Goal: Task Accomplishment & Management: Complete application form

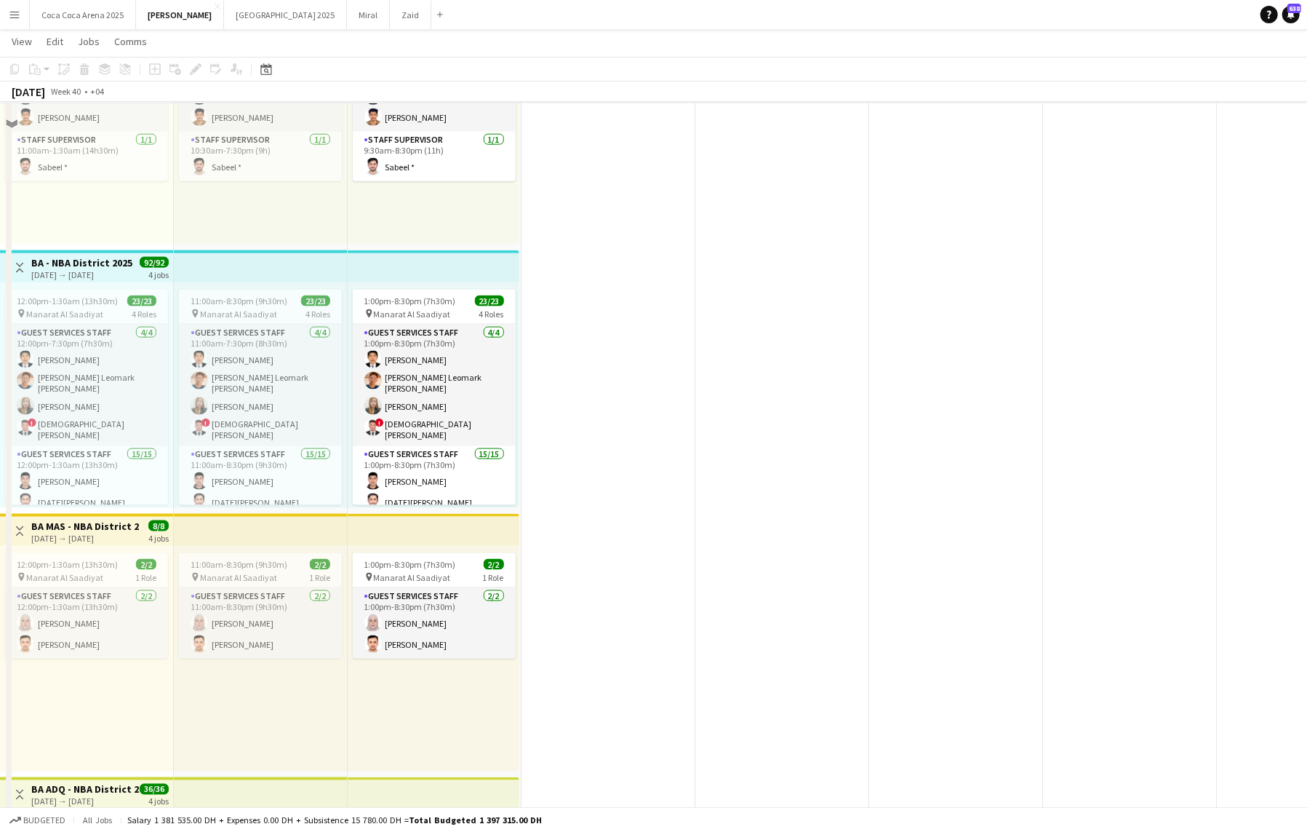
scroll to position [1269, 0]
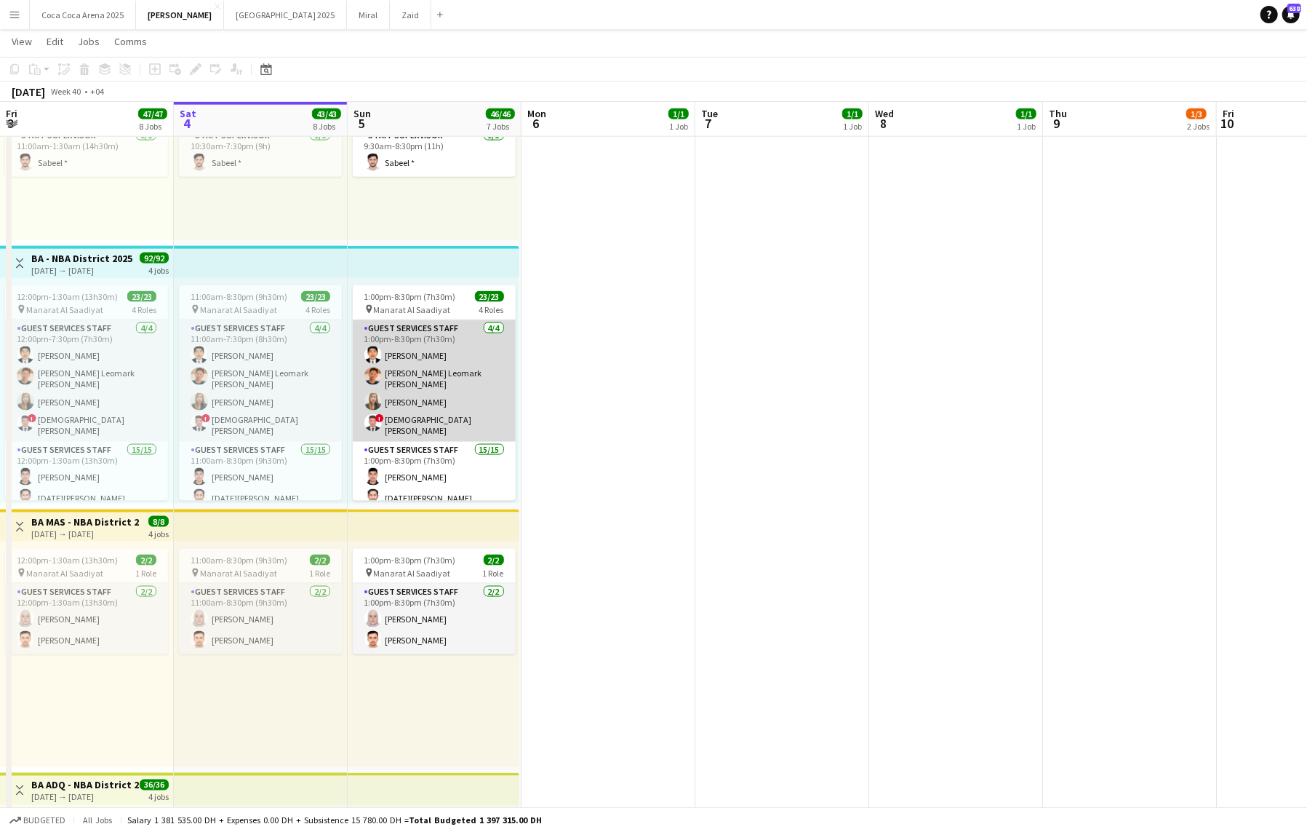
click at [429, 384] on app-card-role "Guest Services Staff [DATE] 1:00pm-8:30pm (7h30m) [PERSON_NAME] [PERSON_NAME] L…" at bounding box center [434, 380] width 163 height 121
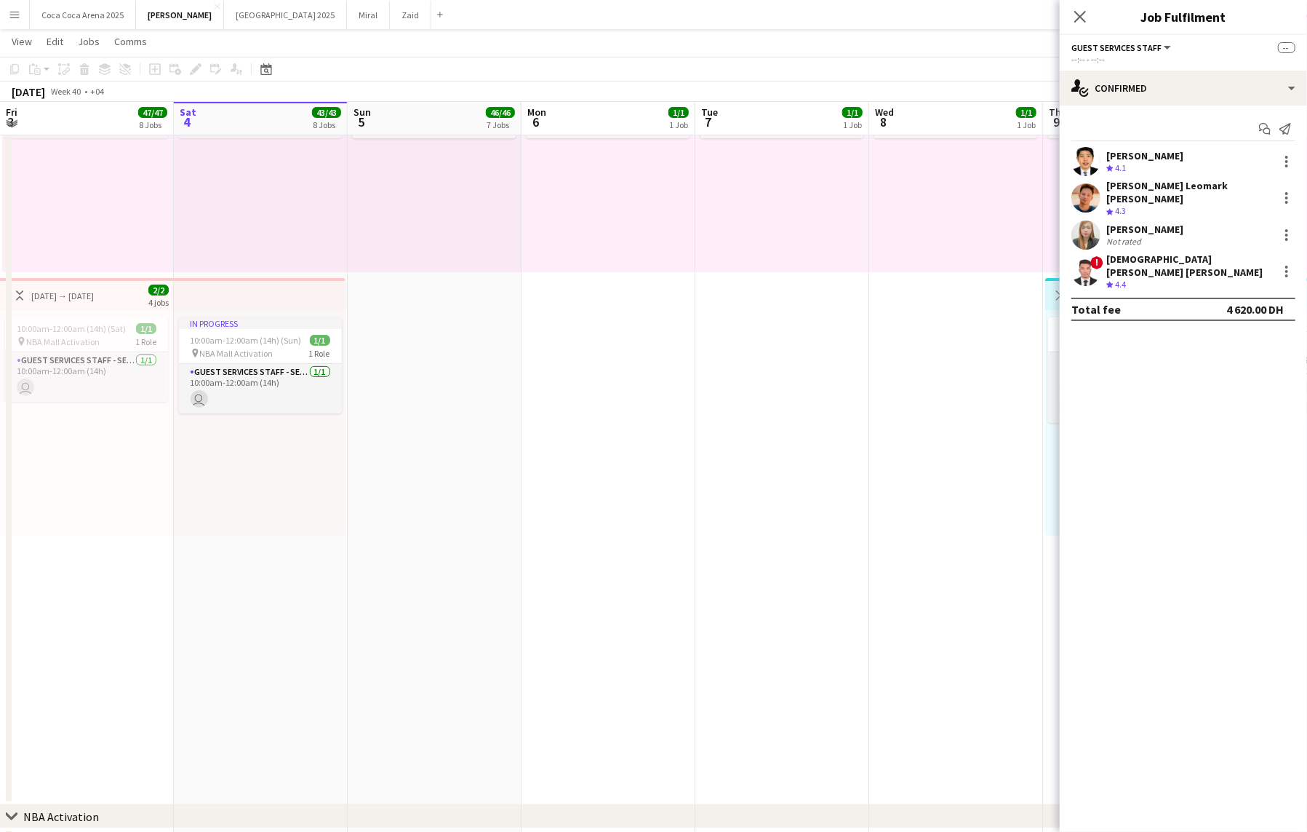
scroll to position [155, 0]
click at [1084, 17] on icon "Close pop-in" at bounding box center [1080, 16] width 14 height 14
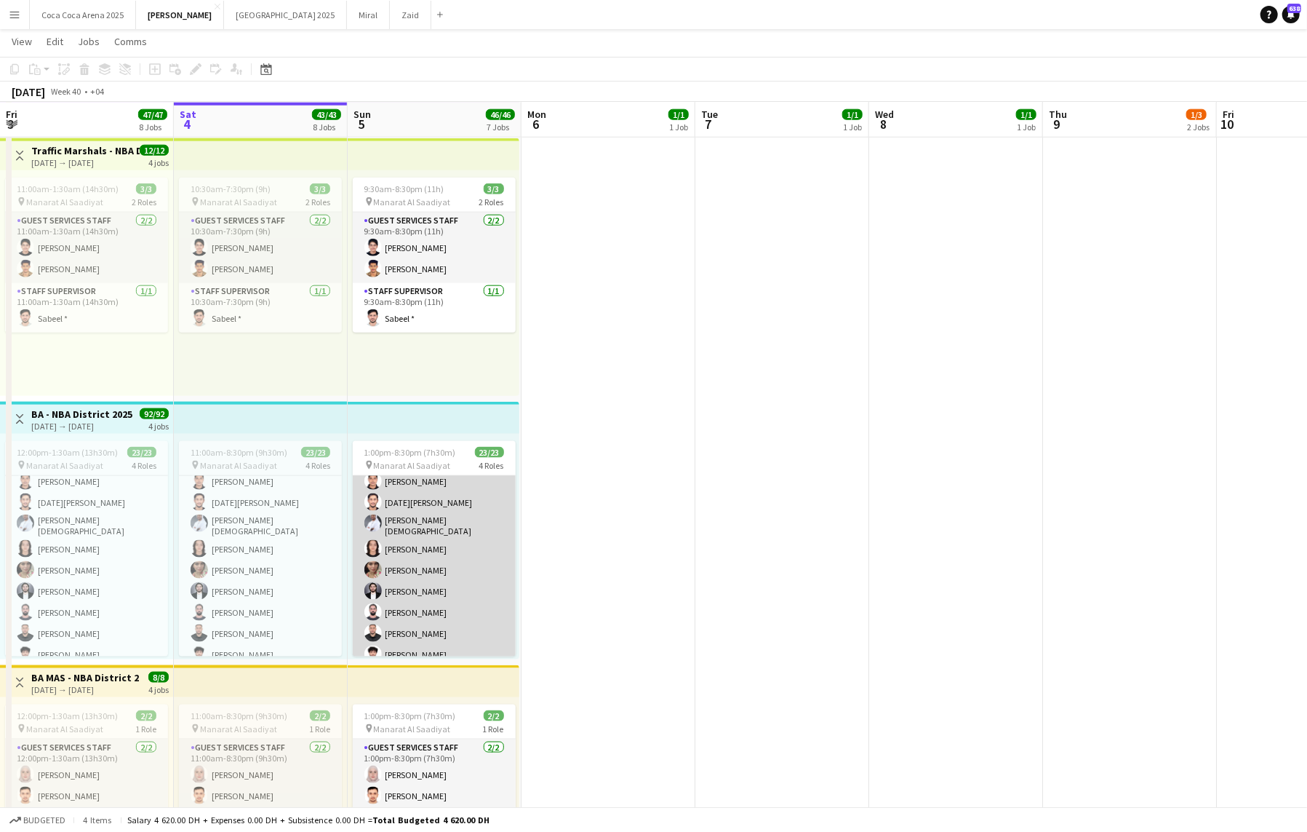
scroll to position [0, 0]
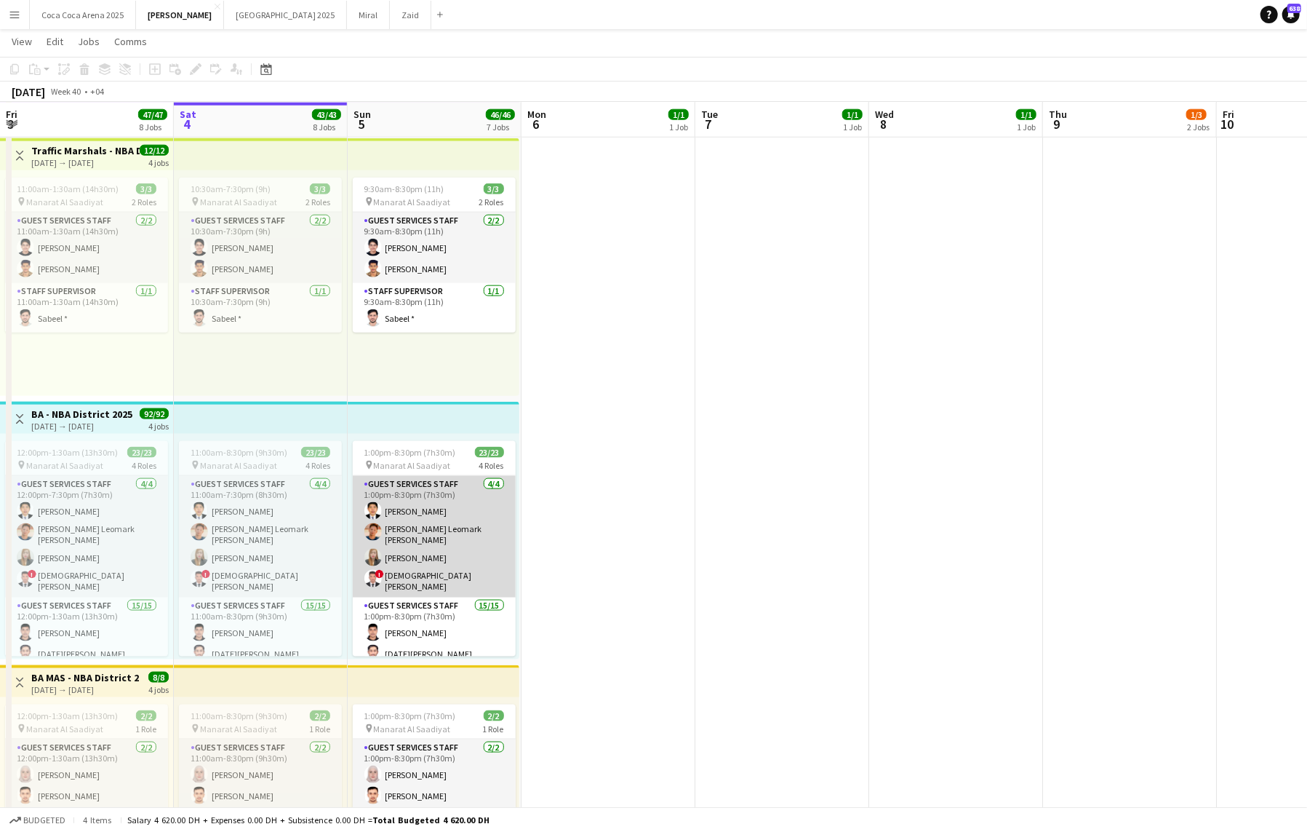
click at [447, 516] on app-card-role "Guest Services Staff [DATE] 1:00pm-8:30pm (7h30m) [PERSON_NAME] [PERSON_NAME] L…" at bounding box center [434, 536] width 163 height 121
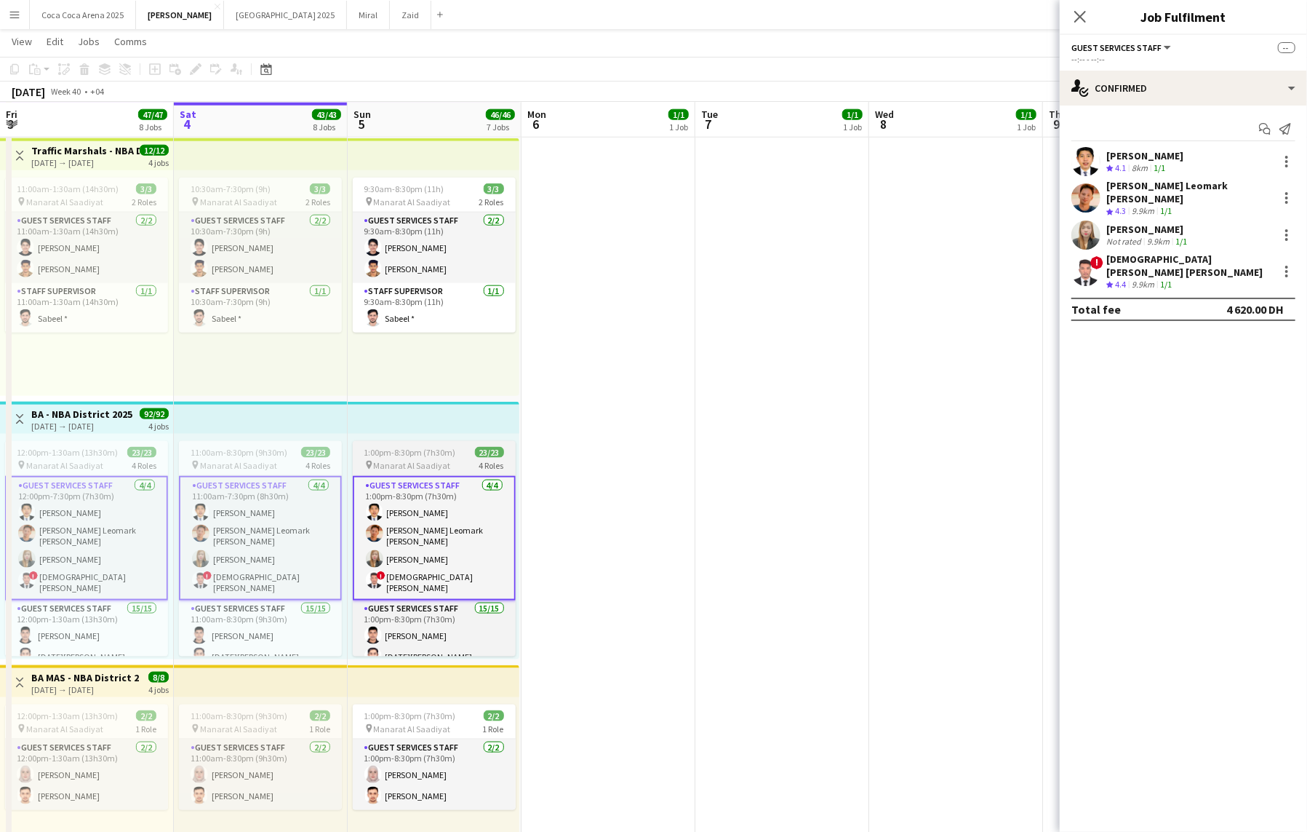
click at [437, 488] on app-card-role "Guest Services Staff [DATE] 1:00pm-8:30pm (7h30m) [PERSON_NAME] [PERSON_NAME] L…" at bounding box center [434, 538] width 163 height 124
click at [404, 447] on span "1:00pm-8:30pm (7h30m)" at bounding box center [410, 452] width 92 height 11
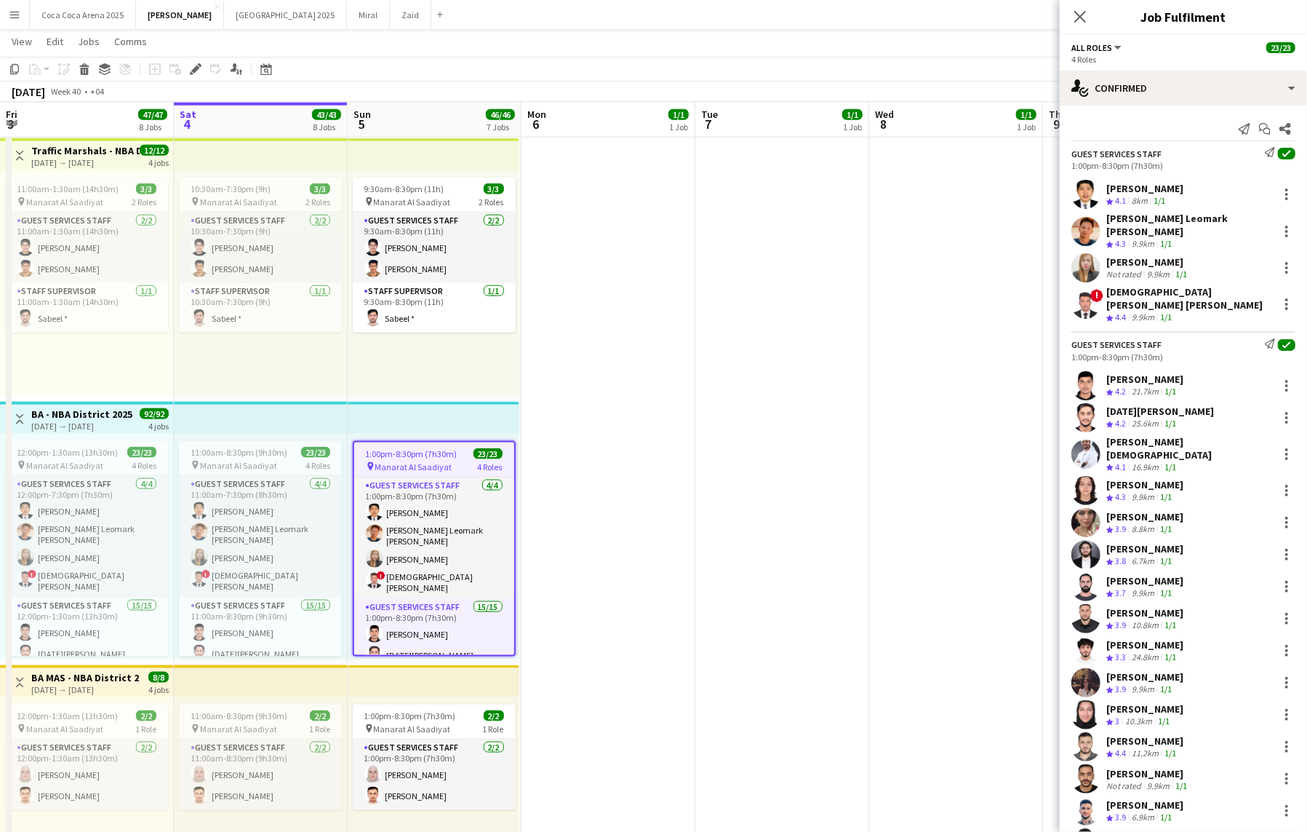
click at [404, 448] on span "1:00pm-8:30pm (7h30m)" at bounding box center [412, 453] width 92 height 11
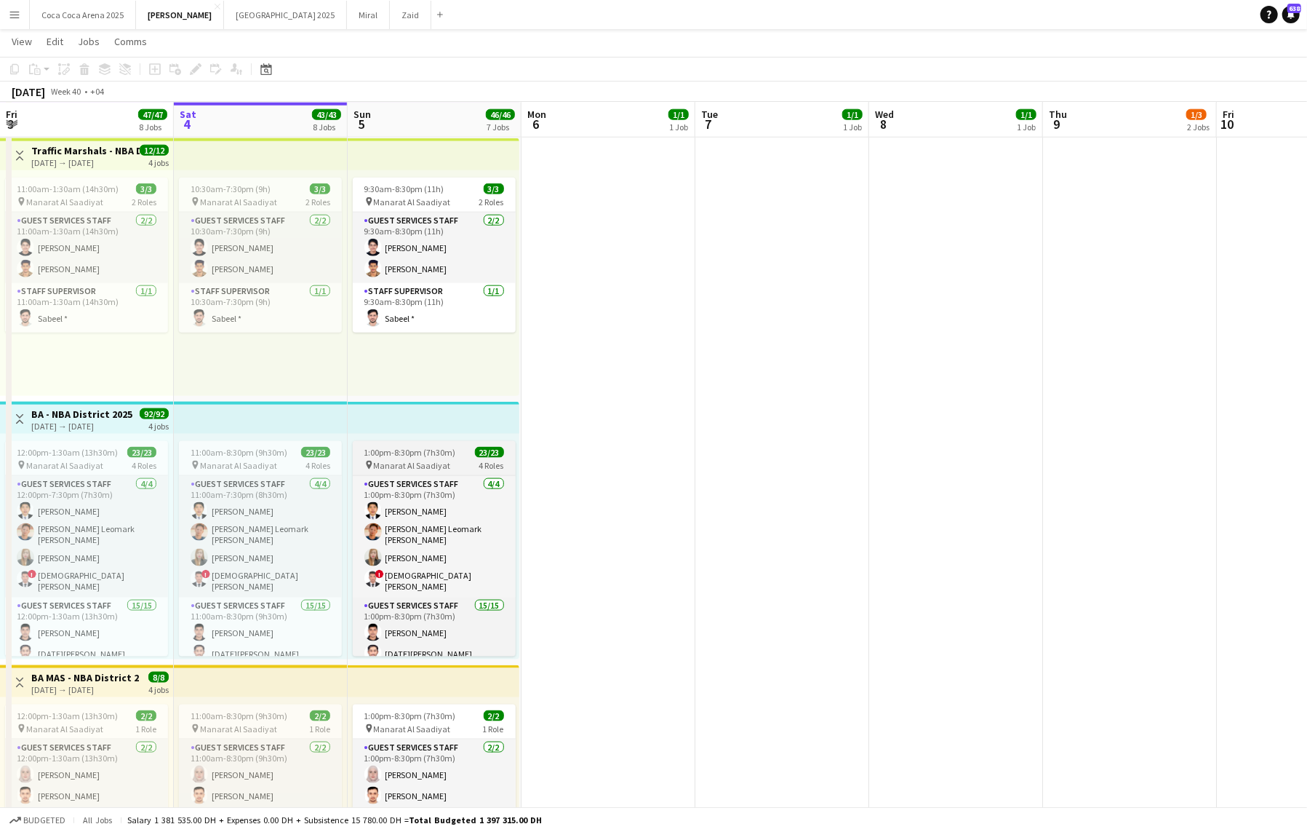
click at [404, 447] on span "1:00pm-8:30pm (7h30m)" at bounding box center [410, 452] width 92 height 11
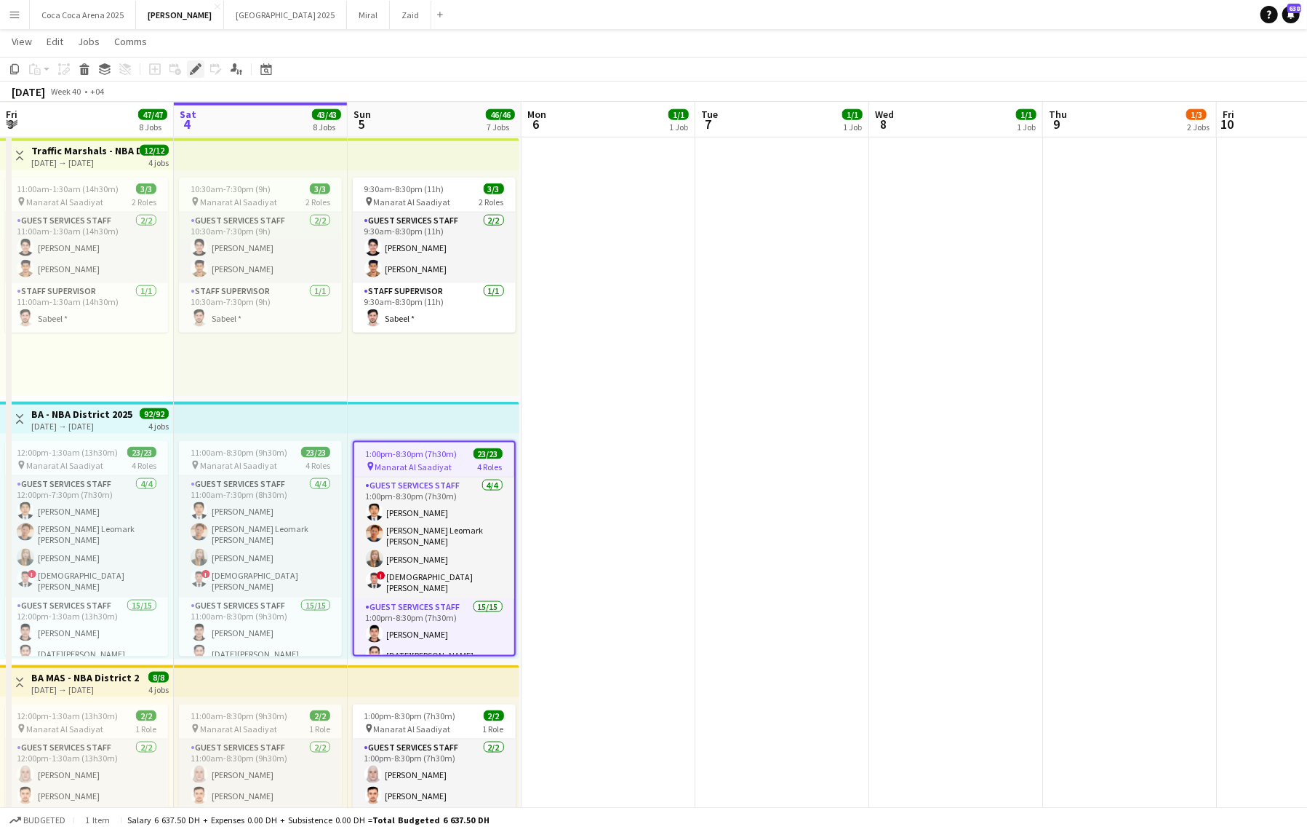
click at [195, 73] on icon "Edit" at bounding box center [196, 69] width 12 height 12
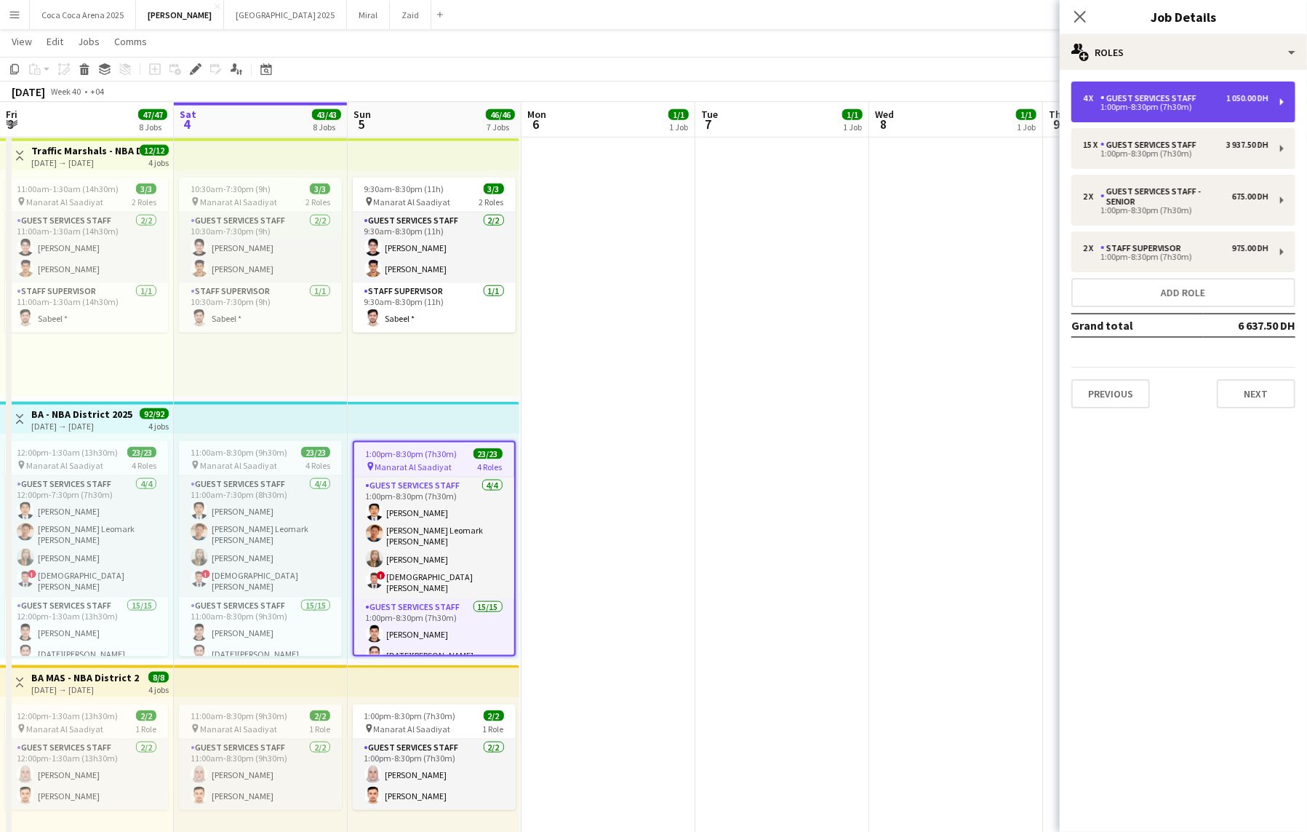
click at [1133, 102] on div "Guest Services Staff" at bounding box center [1152, 98] width 102 height 10
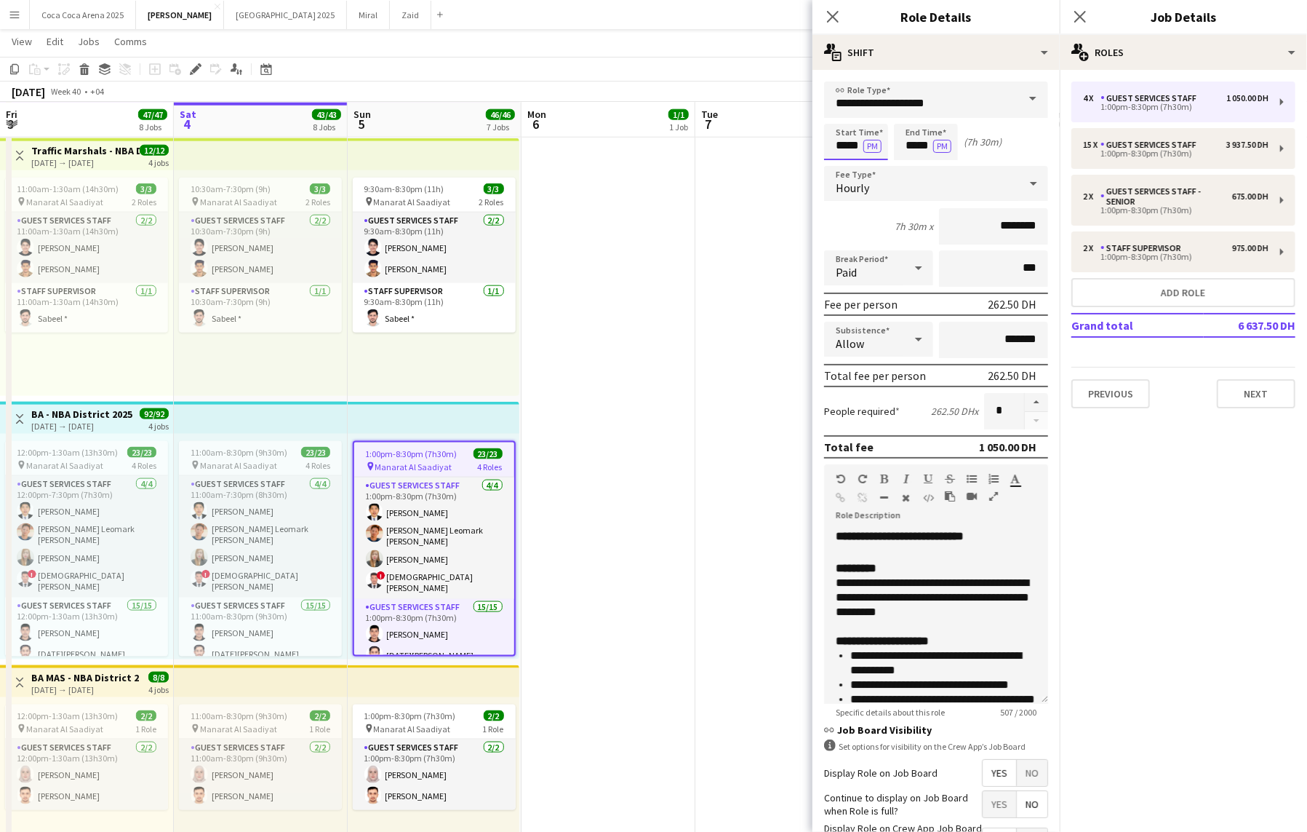
click at [847, 148] on input "*****" at bounding box center [856, 142] width 64 height 36
click at [847, 165] on div at bounding box center [841, 167] width 29 height 15
click at [844, 113] on div at bounding box center [841, 116] width 29 height 15
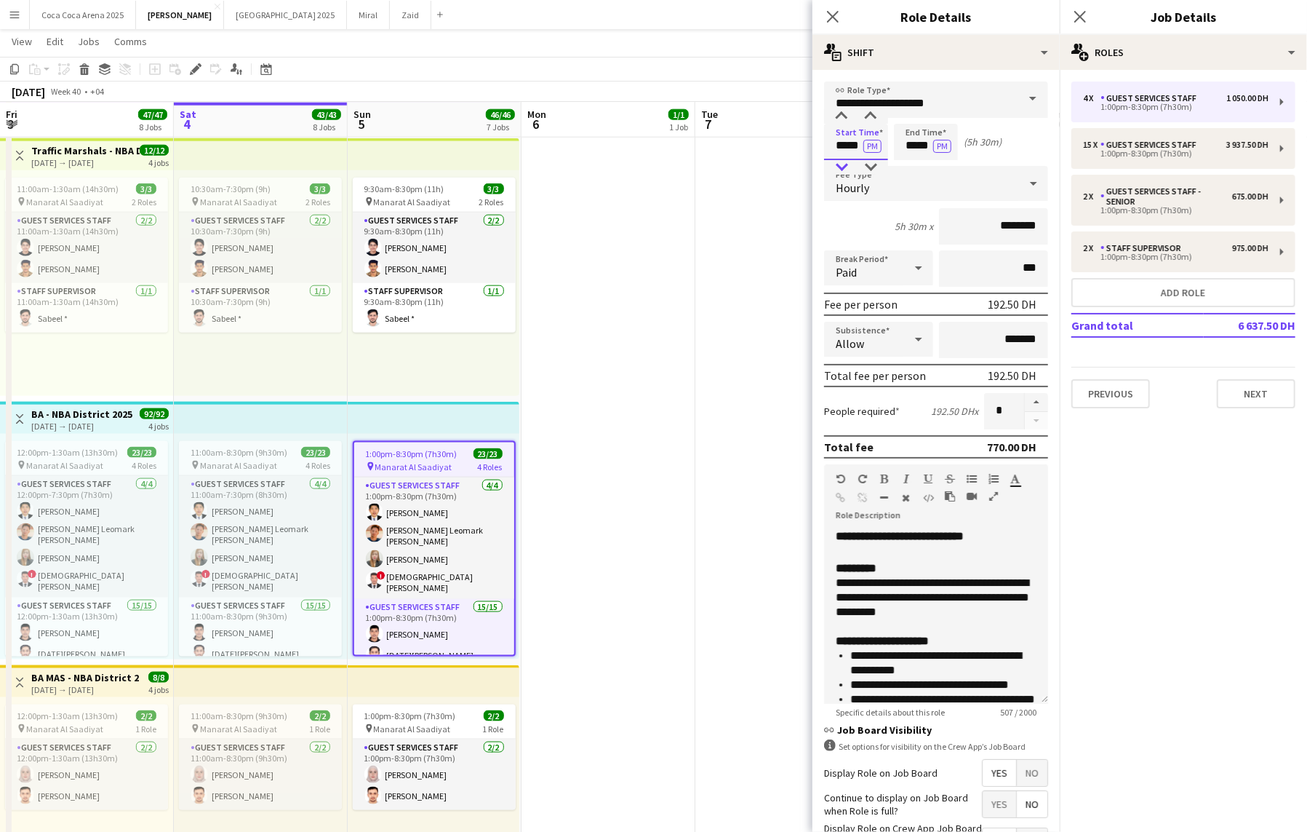
click at [845, 172] on div at bounding box center [841, 167] width 29 height 15
type input "*****"
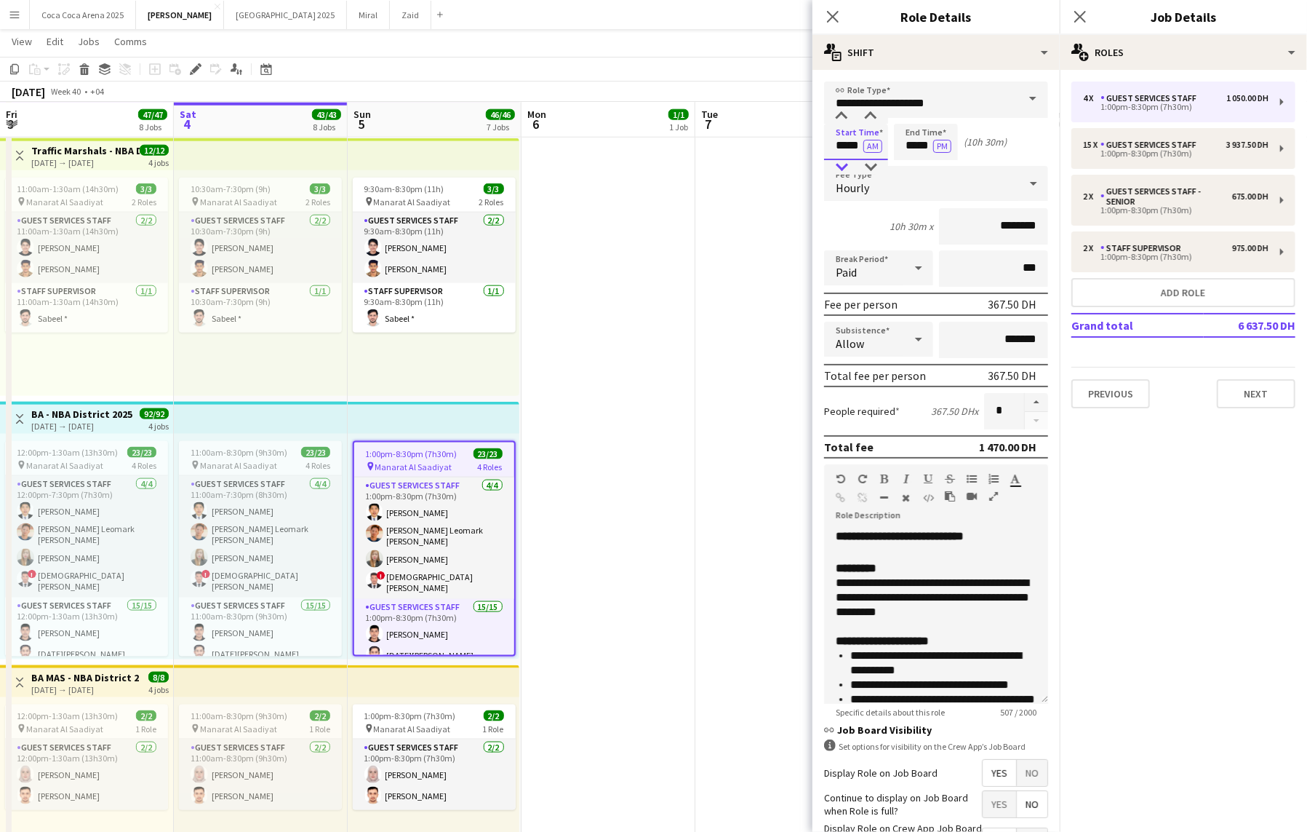
click at [842, 166] on div at bounding box center [841, 167] width 29 height 15
click at [915, 144] on input "*****" at bounding box center [926, 142] width 64 height 36
click at [911, 117] on div at bounding box center [911, 116] width 29 height 15
click at [942, 162] on div at bounding box center [940, 167] width 29 height 15
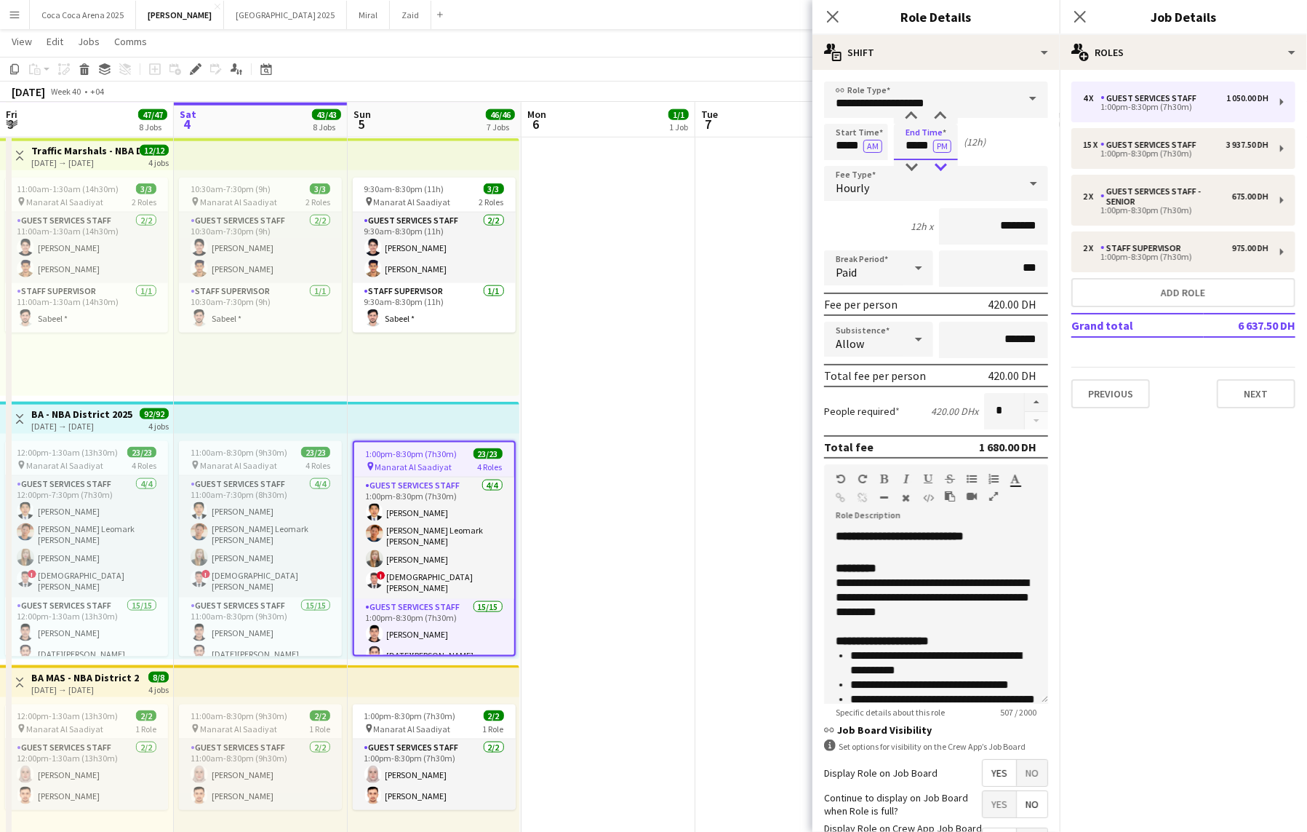
click at [942, 162] on div at bounding box center [940, 167] width 29 height 15
click at [923, 167] on div at bounding box center [911, 167] width 29 height 15
type input "*****"
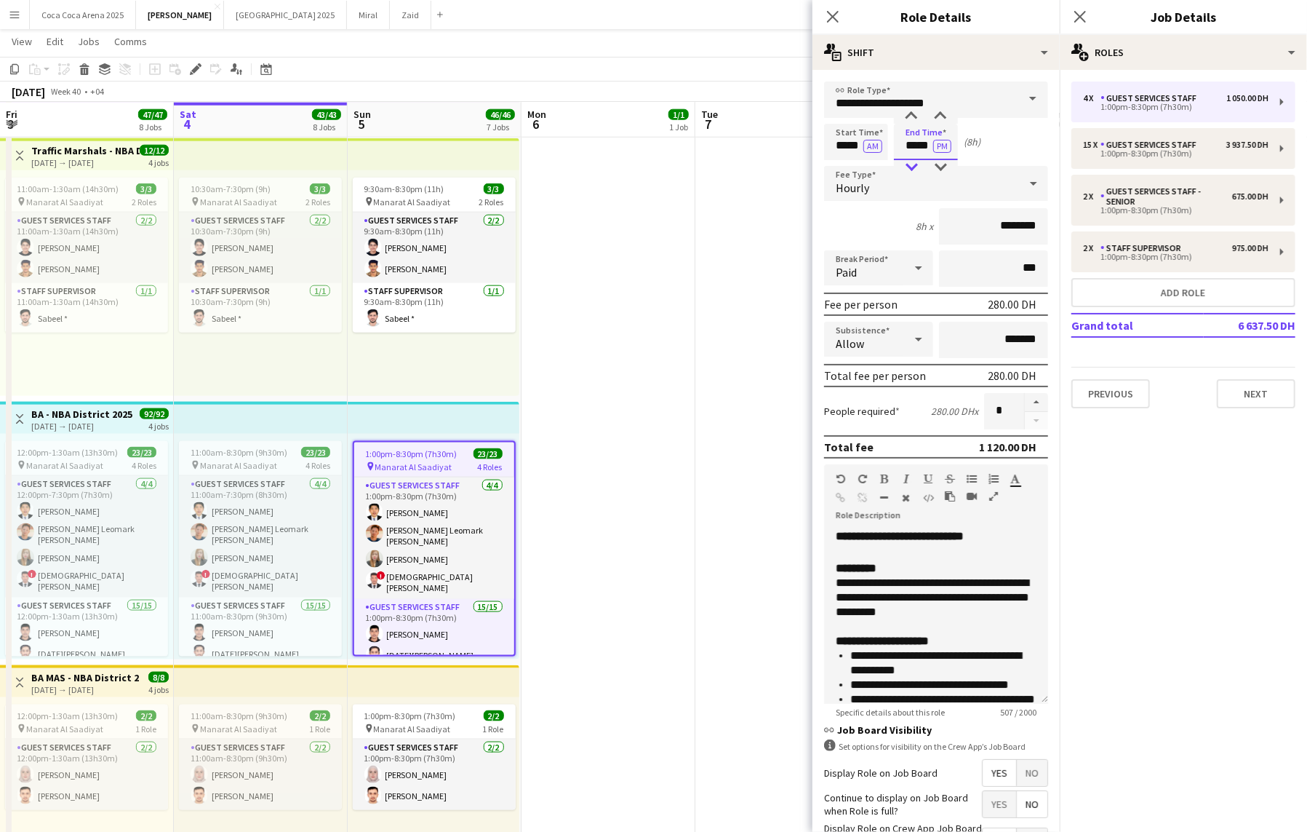
click at [923, 167] on div at bounding box center [911, 167] width 29 height 15
click at [781, 213] on app-date-cell at bounding box center [783, 662] width 174 height 1586
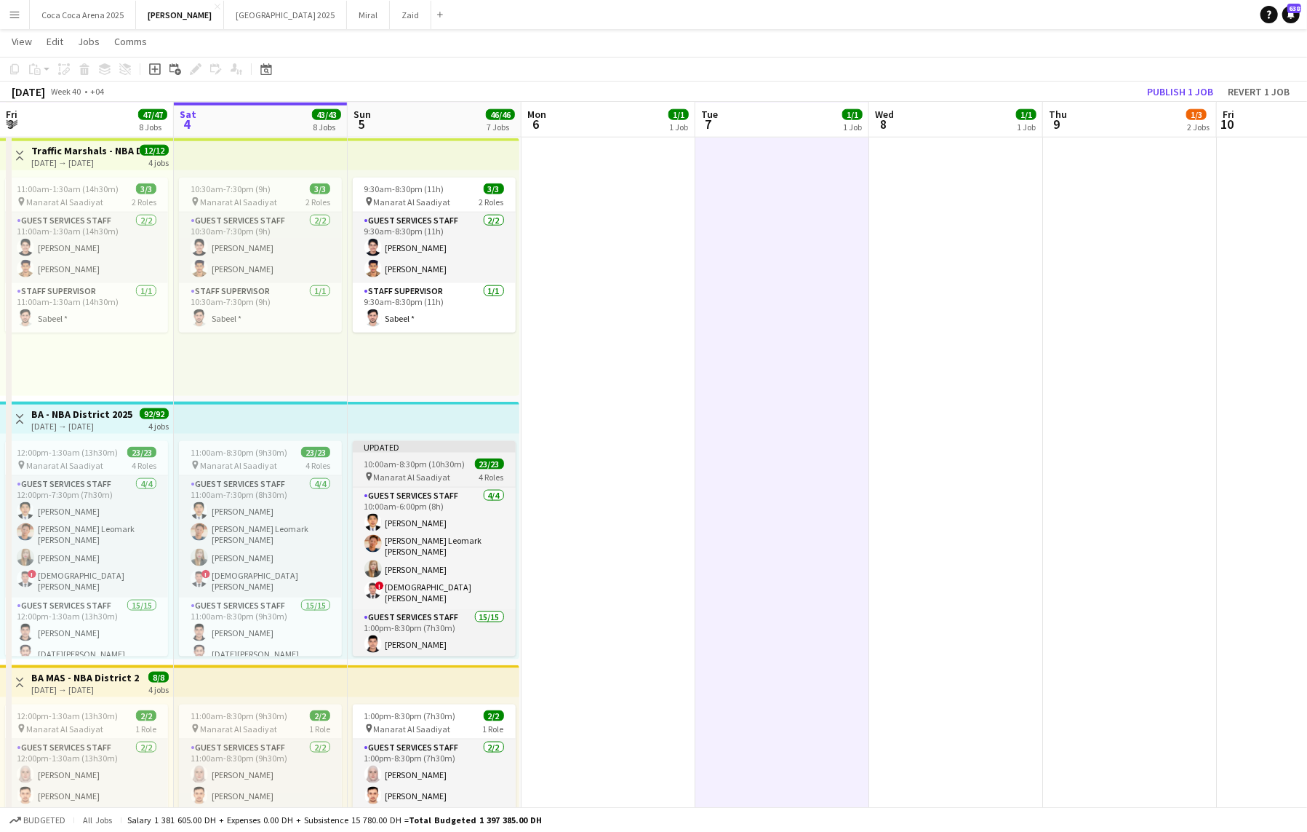
click at [407, 471] on div "pin Manarat Al Saadiyat 4 Roles" at bounding box center [434, 477] width 163 height 12
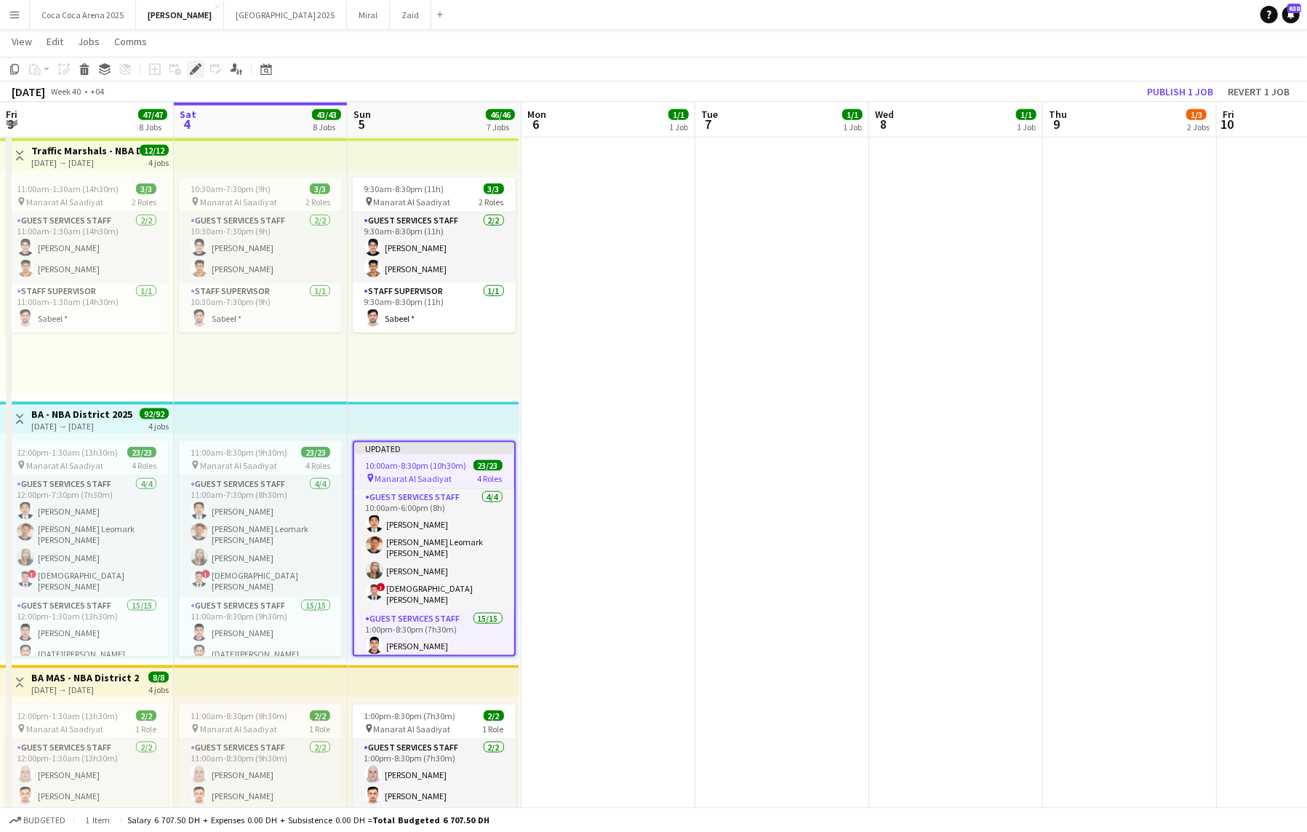
click at [201, 68] on icon "Edit" at bounding box center [196, 69] width 12 height 12
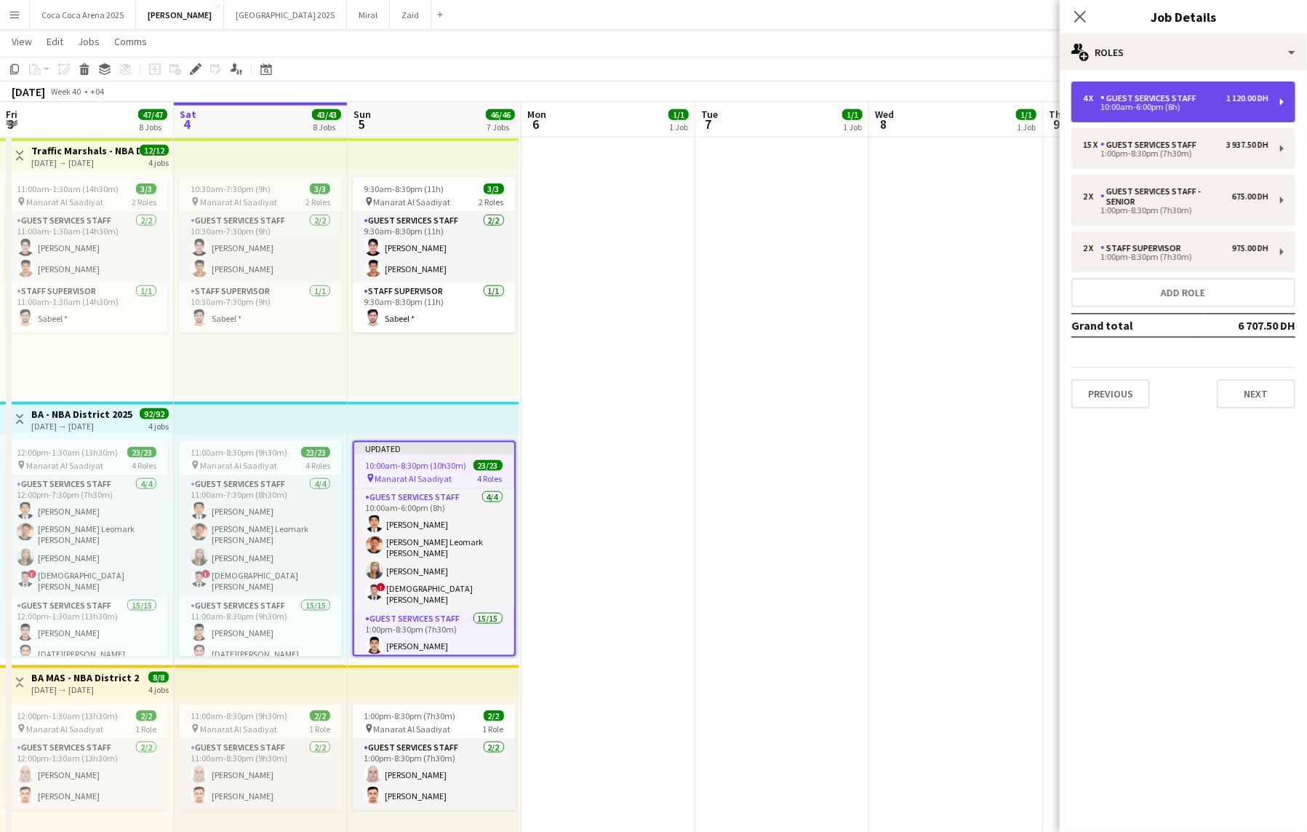
click at [1178, 97] on div "Guest Services Staff" at bounding box center [1152, 98] width 102 height 10
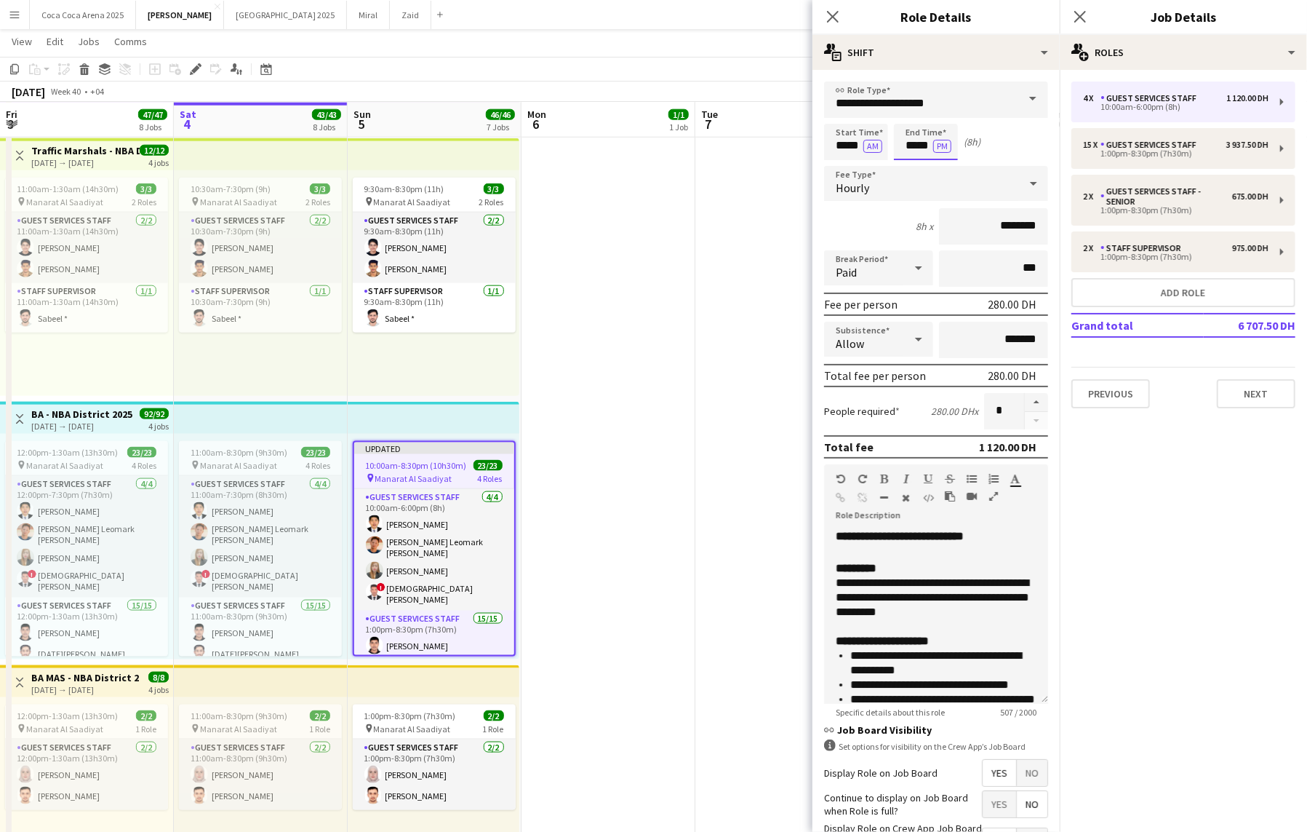
click at [916, 148] on input "*****" at bounding box center [926, 142] width 64 height 36
click at [911, 167] on div at bounding box center [911, 167] width 29 height 15
click at [944, 117] on div at bounding box center [940, 116] width 29 height 15
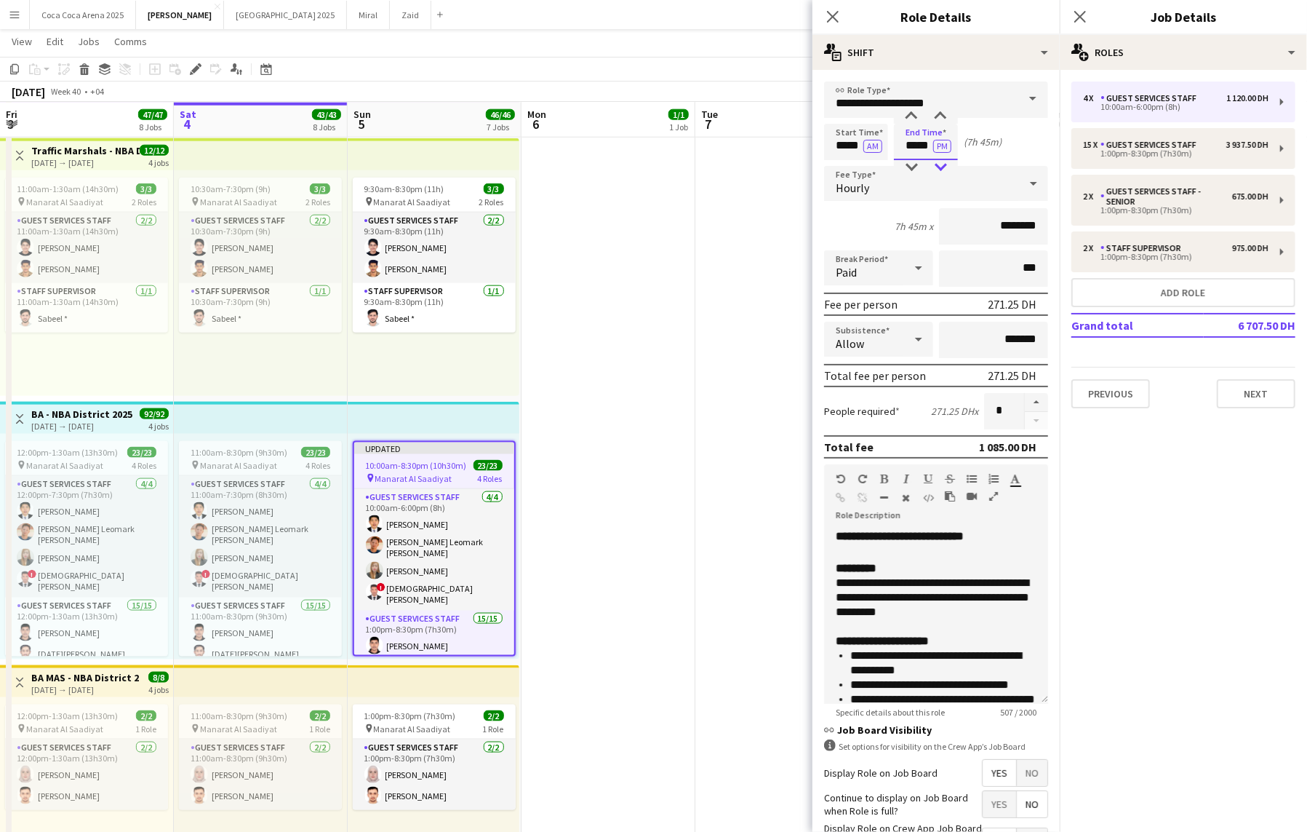
type input "*****"
click at [944, 168] on div at bounding box center [940, 167] width 29 height 15
click at [835, 17] on icon at bounding box center [833, 16] width 14 height 14
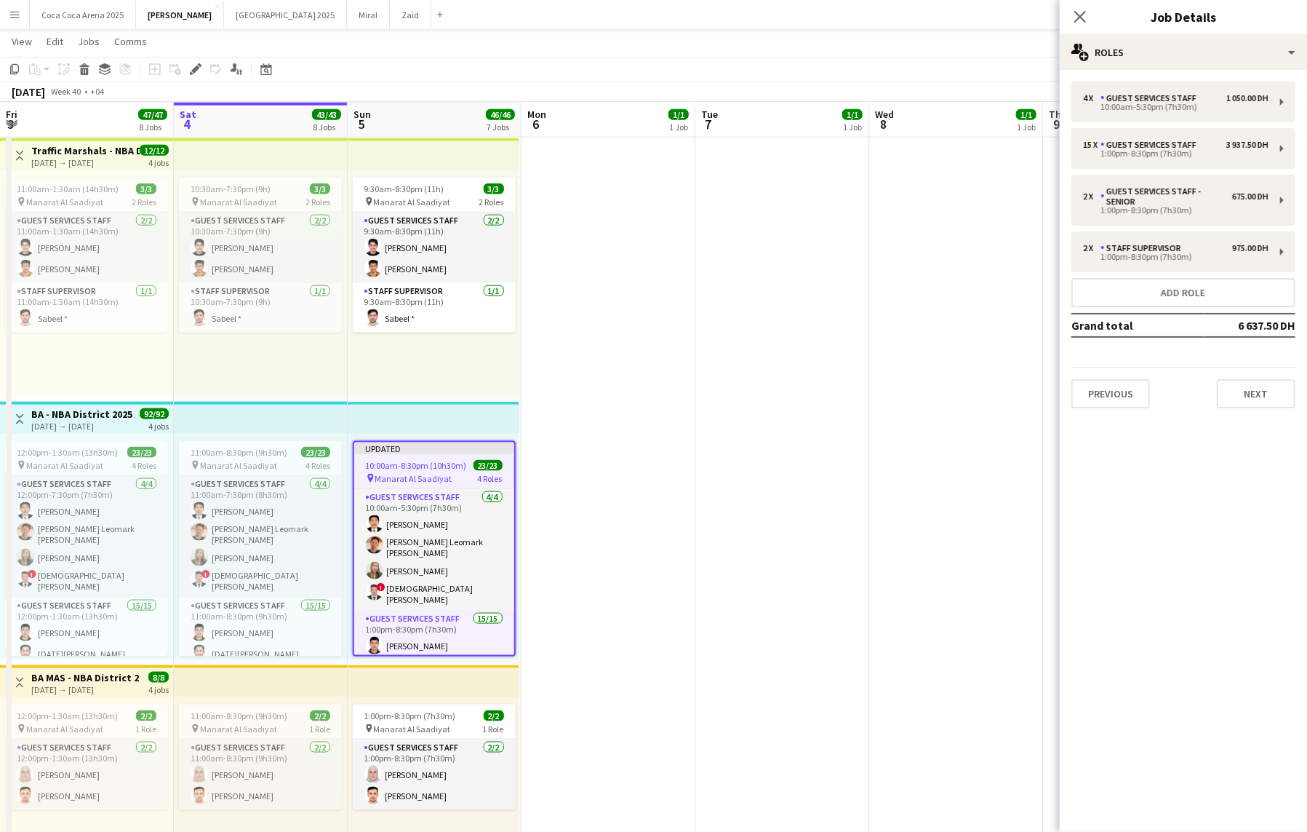
click at [765, 365] on app-date-cell at bounding box center [783, 662] width 174 height 1586
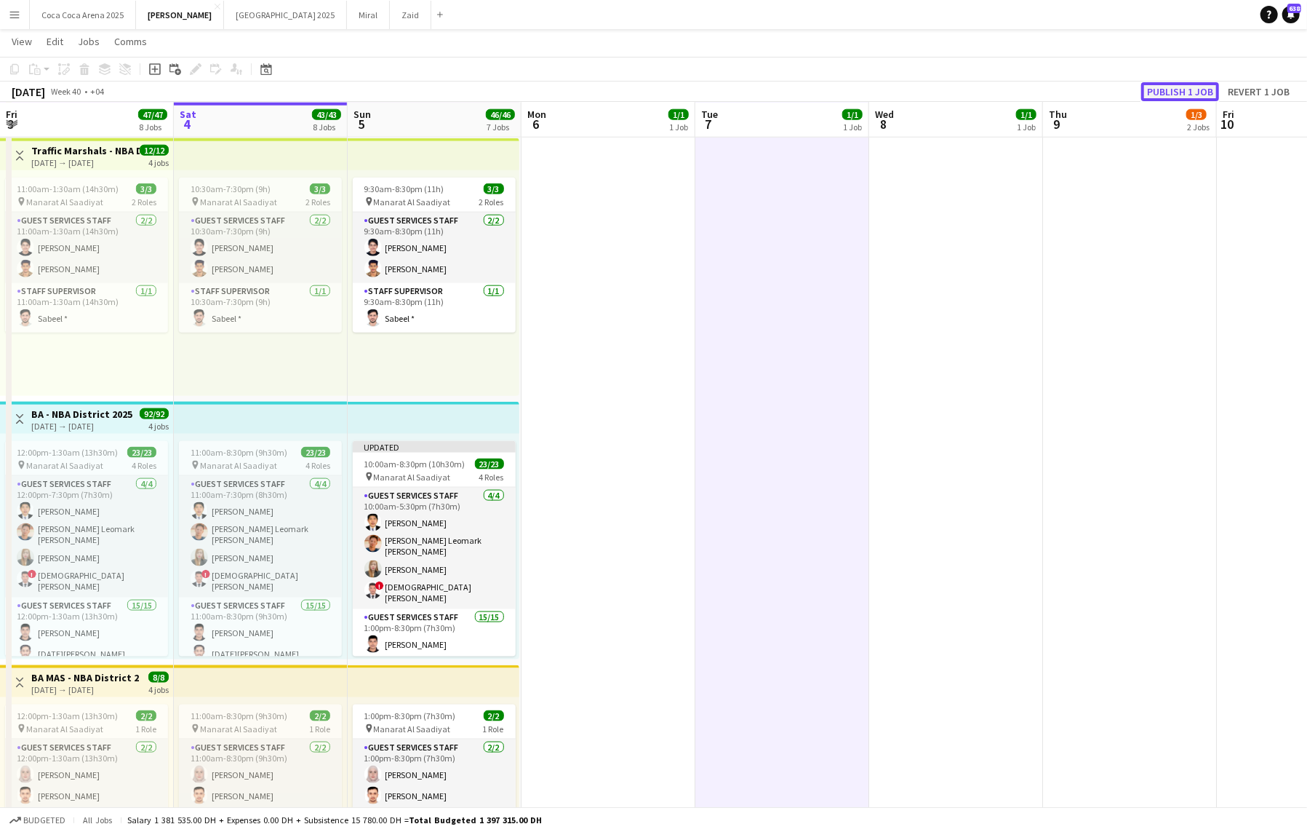
click at [1184, 92] on button "Publish 1 job" at bounding box center [1180, 91] width 78 height 19
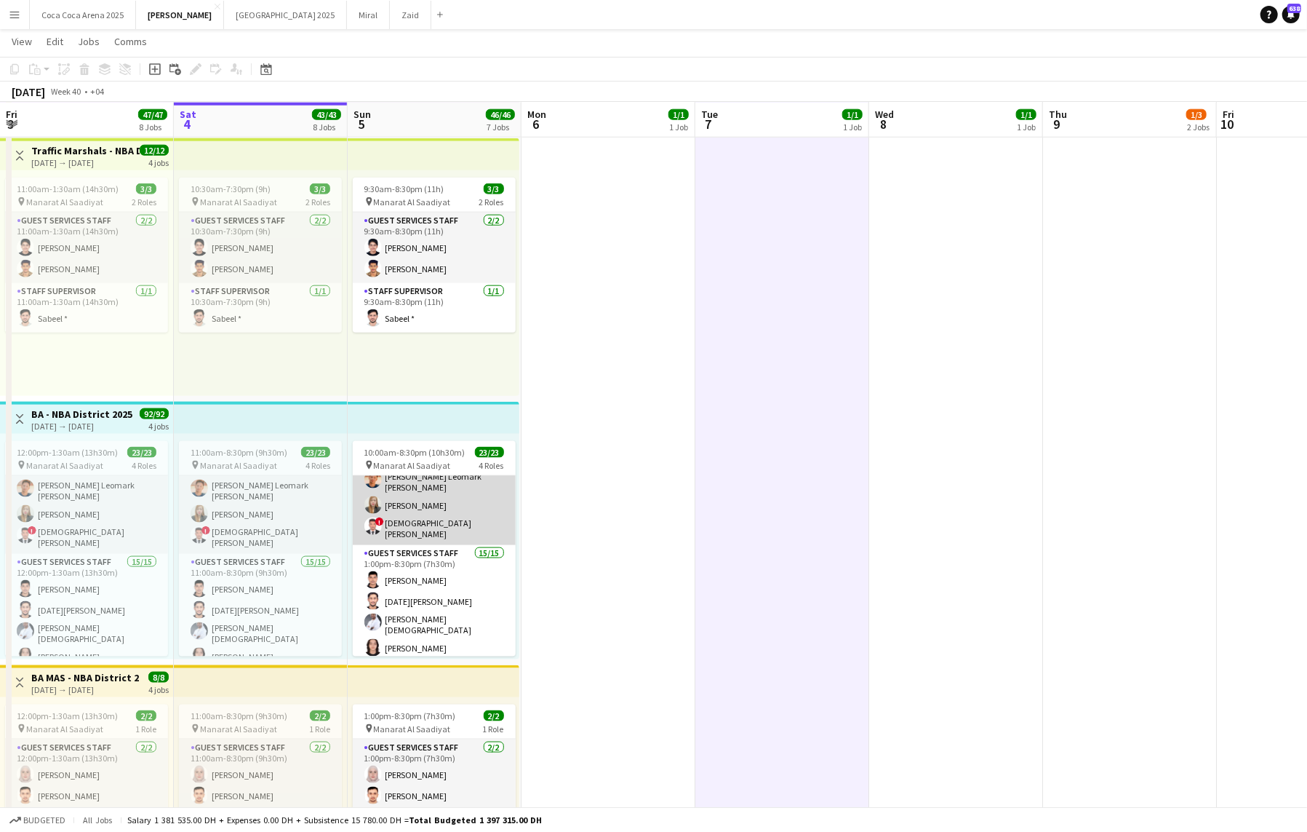
scroll to position [52, 0]
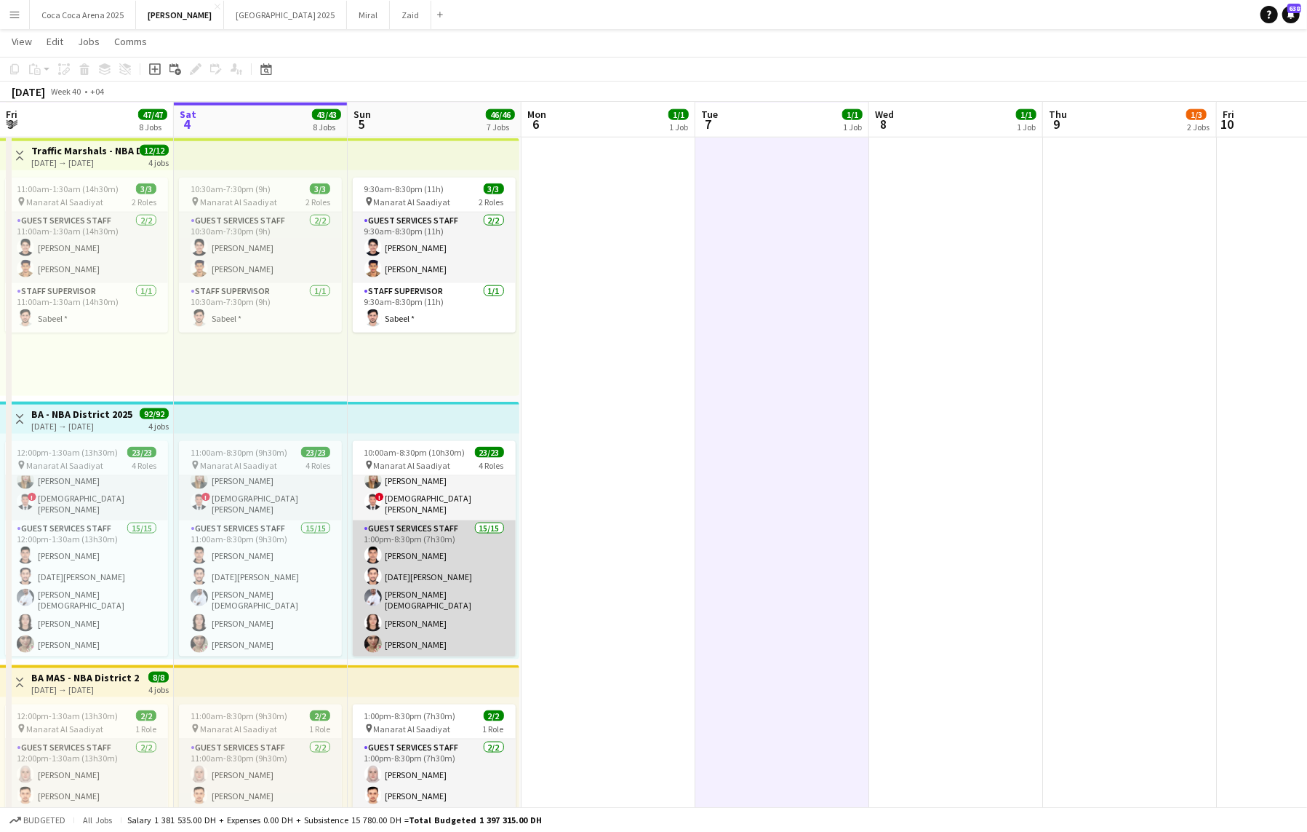
click at [405, 564] on app-card-role "Guest Services Staff 15/15 1:00pm-8:30pm (7h30m) [PERSON_NAME][DATE] [PERSON_NA…" at bounding box center [434, 694] width 163 height 349
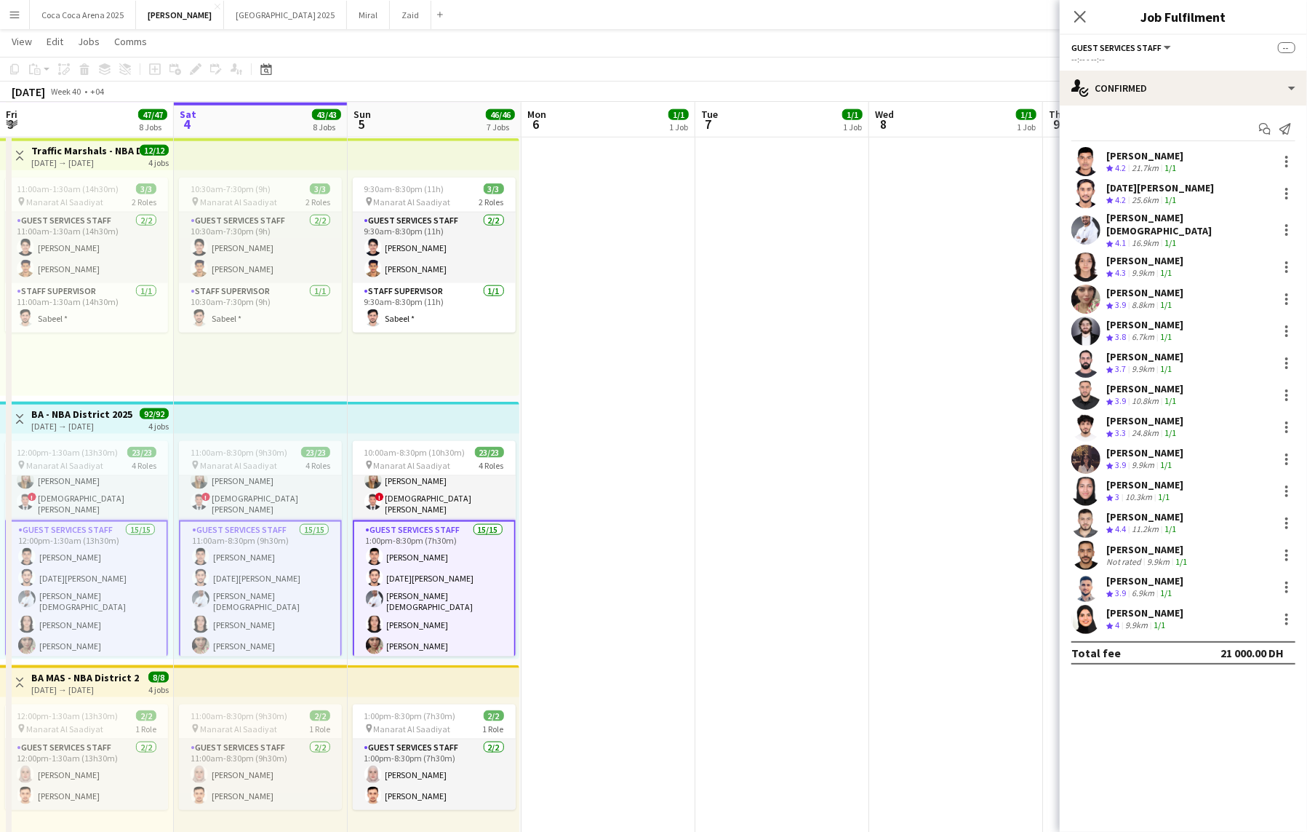
click at [408, 564] on app-card-role "Guest Services Staff 15/15 1:00pm-8:30pm (7h30m) [PERSON_NAME][DATE] [PERSON_NA…" at bounding box center [434, 696] width 163 height 352
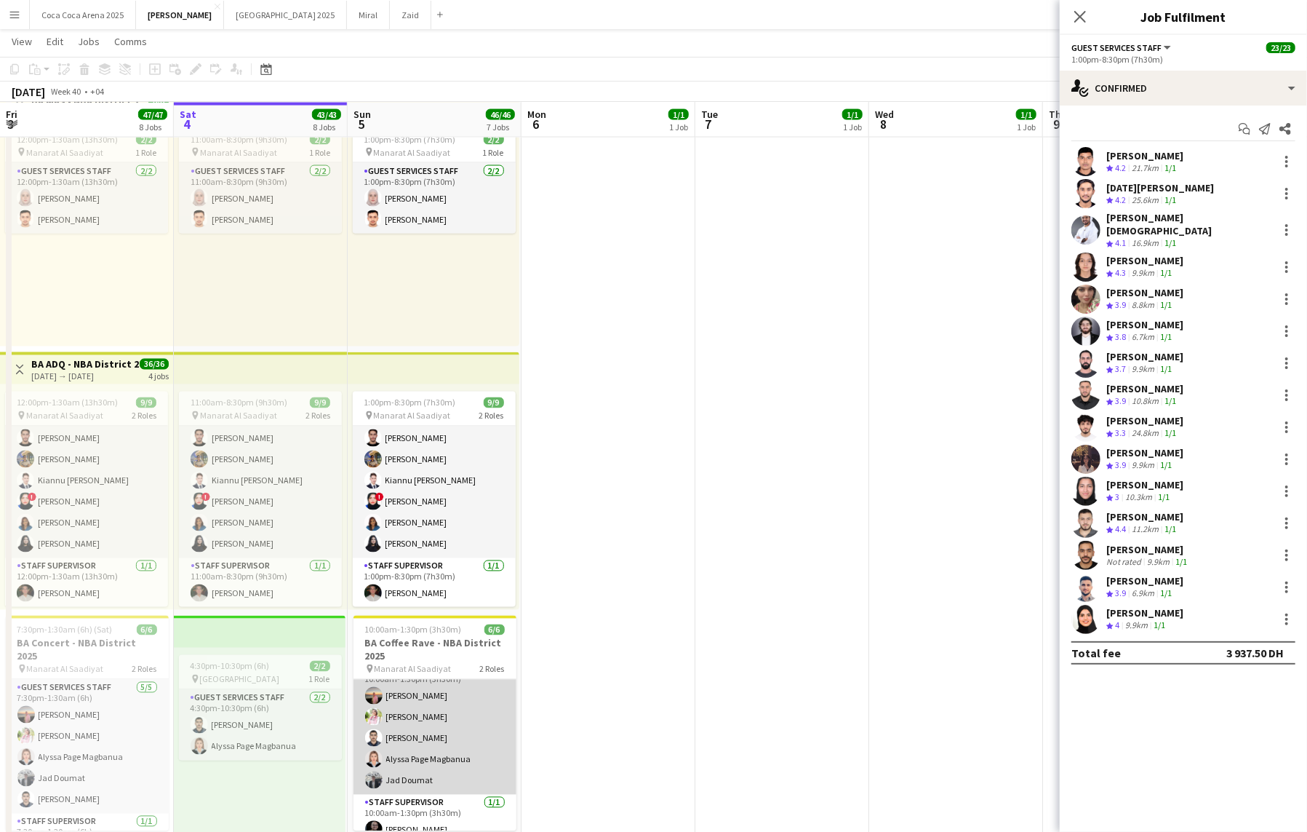
click at [437, 731] on app-card-role "Guest Services Staff [DATE] 10:00am-1:30pm (3h30m) [PERSON_NAME] [PERSON_NAME] …" at bounding box center [435, 728] width 163 height 134
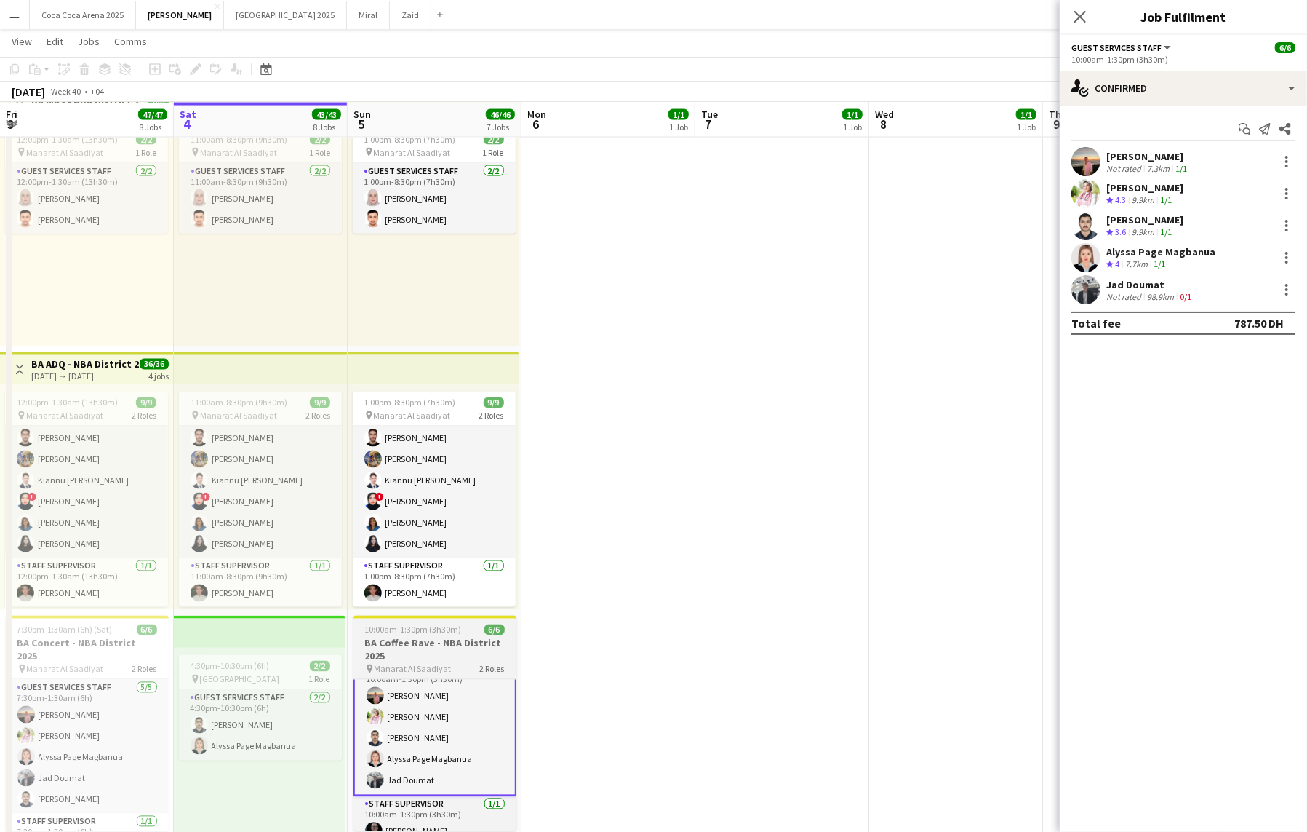
click at [434, 659] on h3 "BA Coffee Rave - NBA District 2025" at bounding box center [435, 650] width 163 height 26
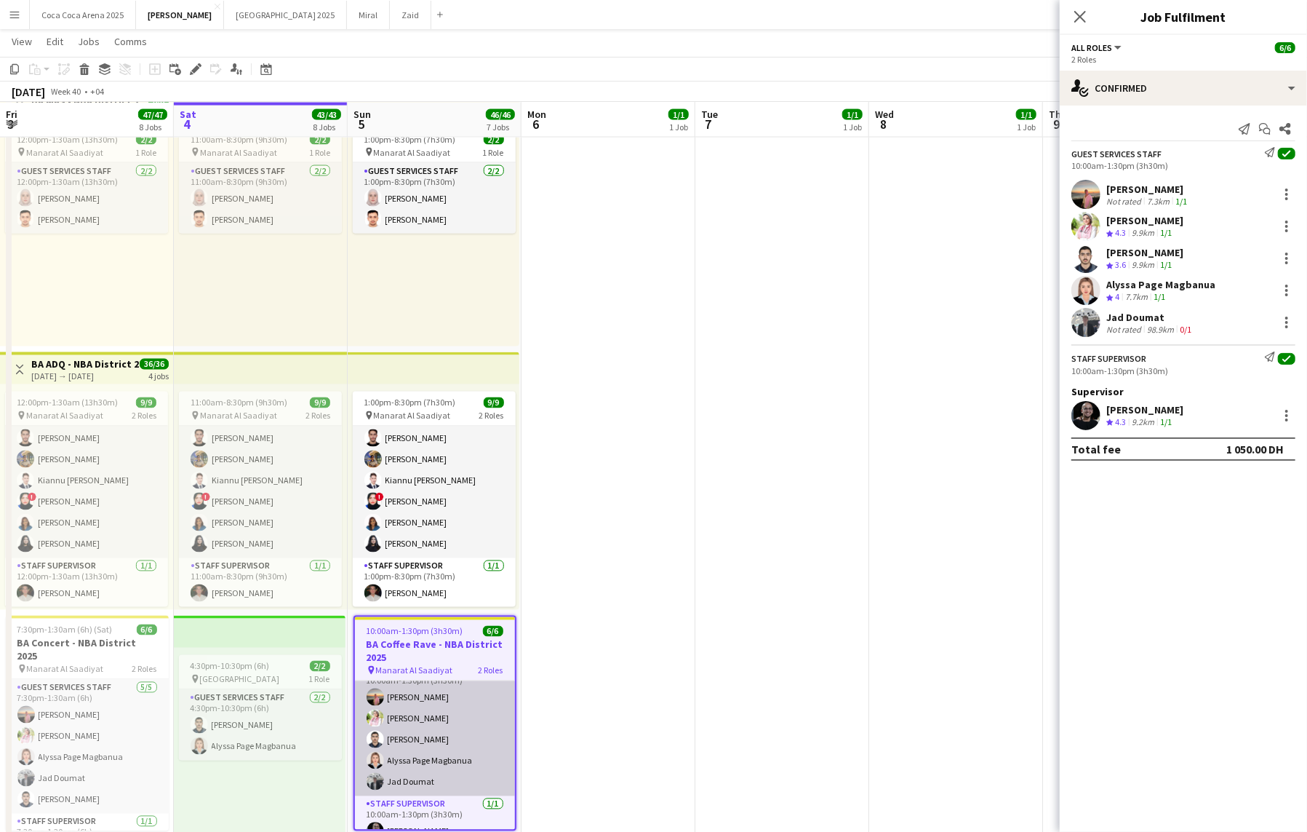
click at [424, 722] on app-card-role "Guest Services Staff [DATE] 10:00am-1:30pm (3h30m) [PERSON_NAME] [PERSON_NAME] …" at bounding box center [435, 729] width 160 height 134
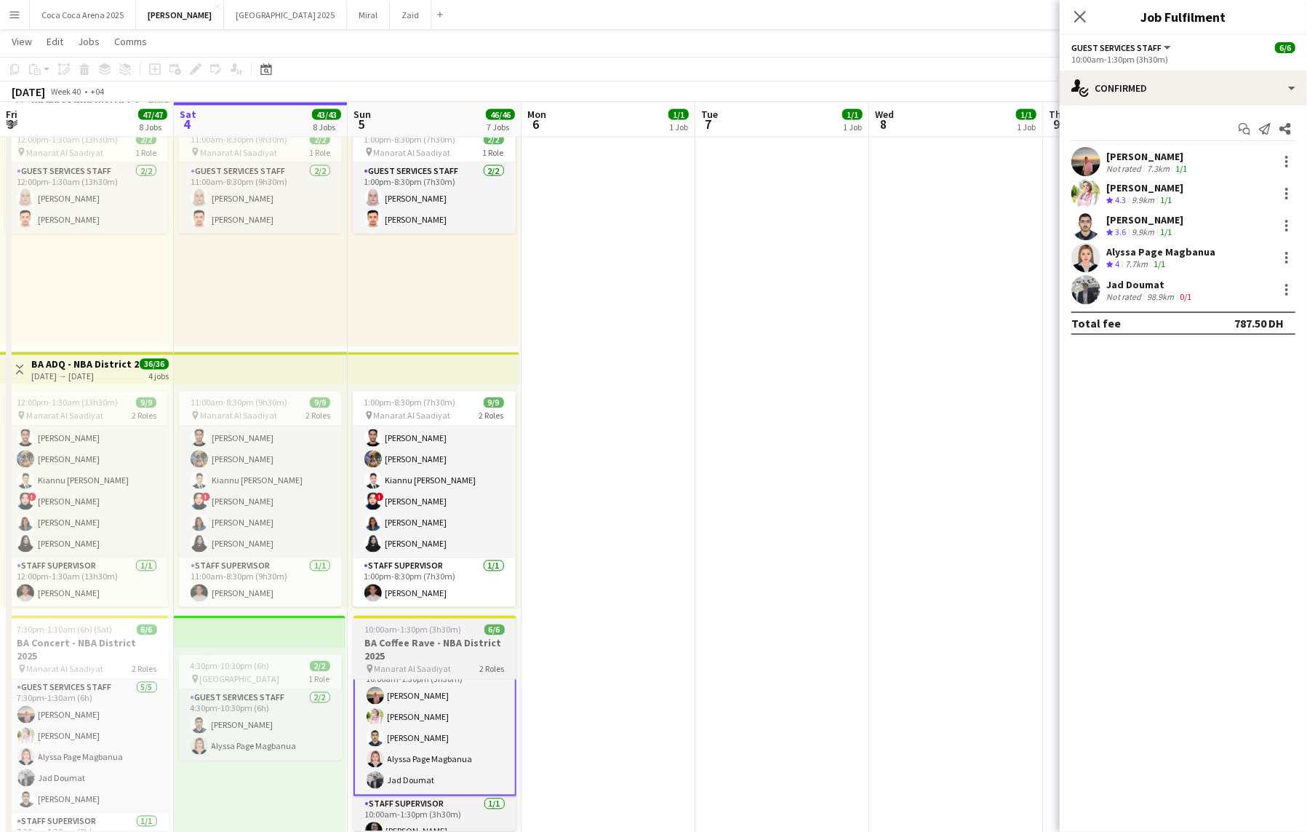
click at [433, 668] on span "Manarat Al Saadiyat" at bounding box center [413, 669] width 77 height 11
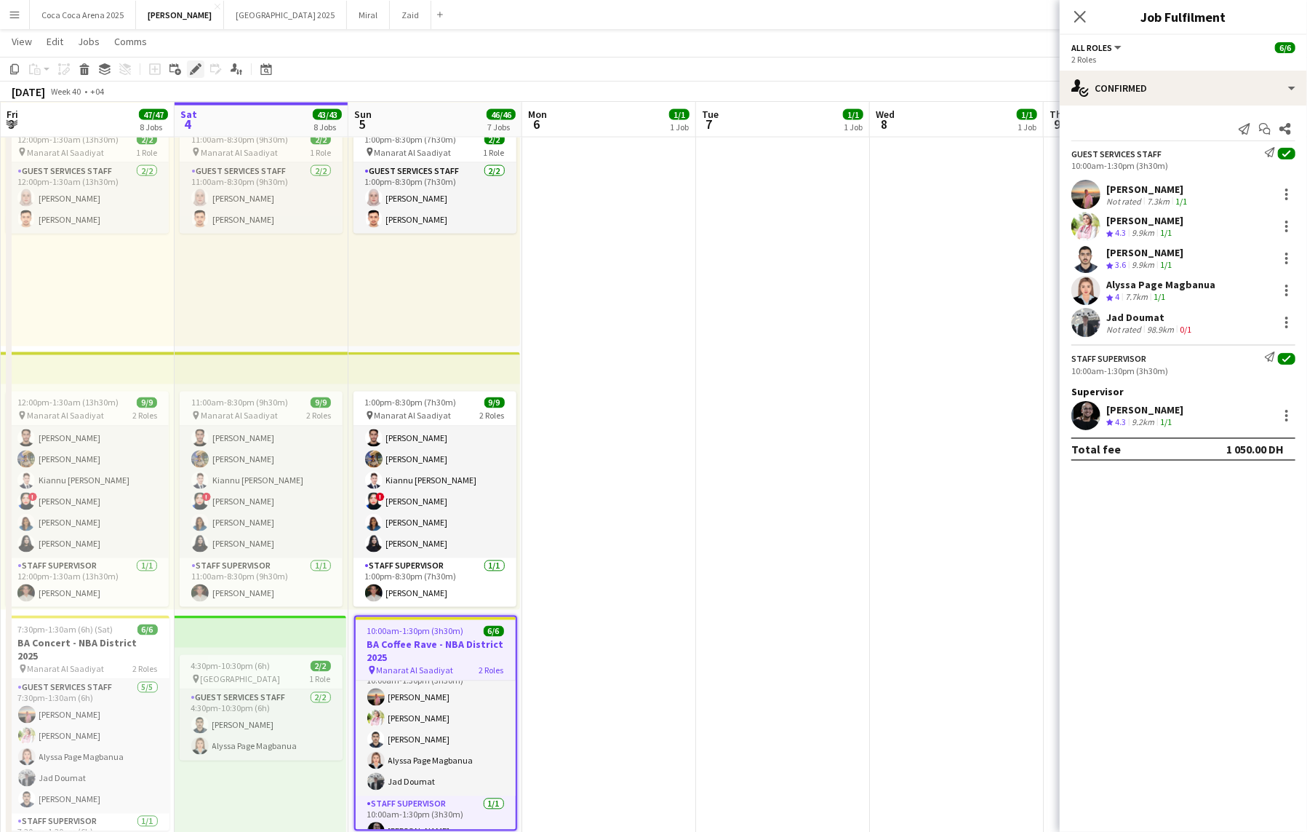
click at [195, 68] on icon at bounding box center [195, 69] width 8 height 8
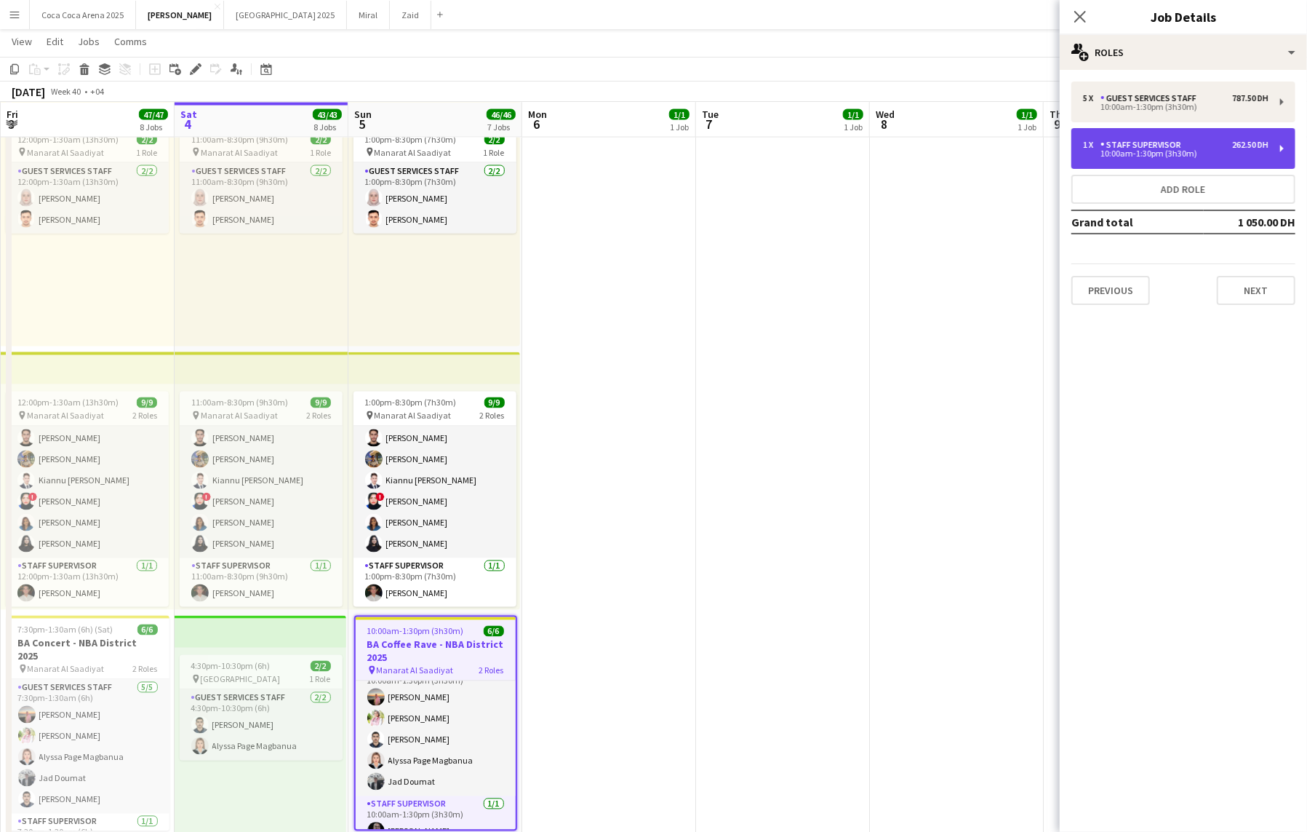
click at [1190, 162] on div "1 x Staff Supervisor 262.50 DH 10:00am-1:30pm (3h30m)" at bounding box center [1184, 148] width 224 height 41
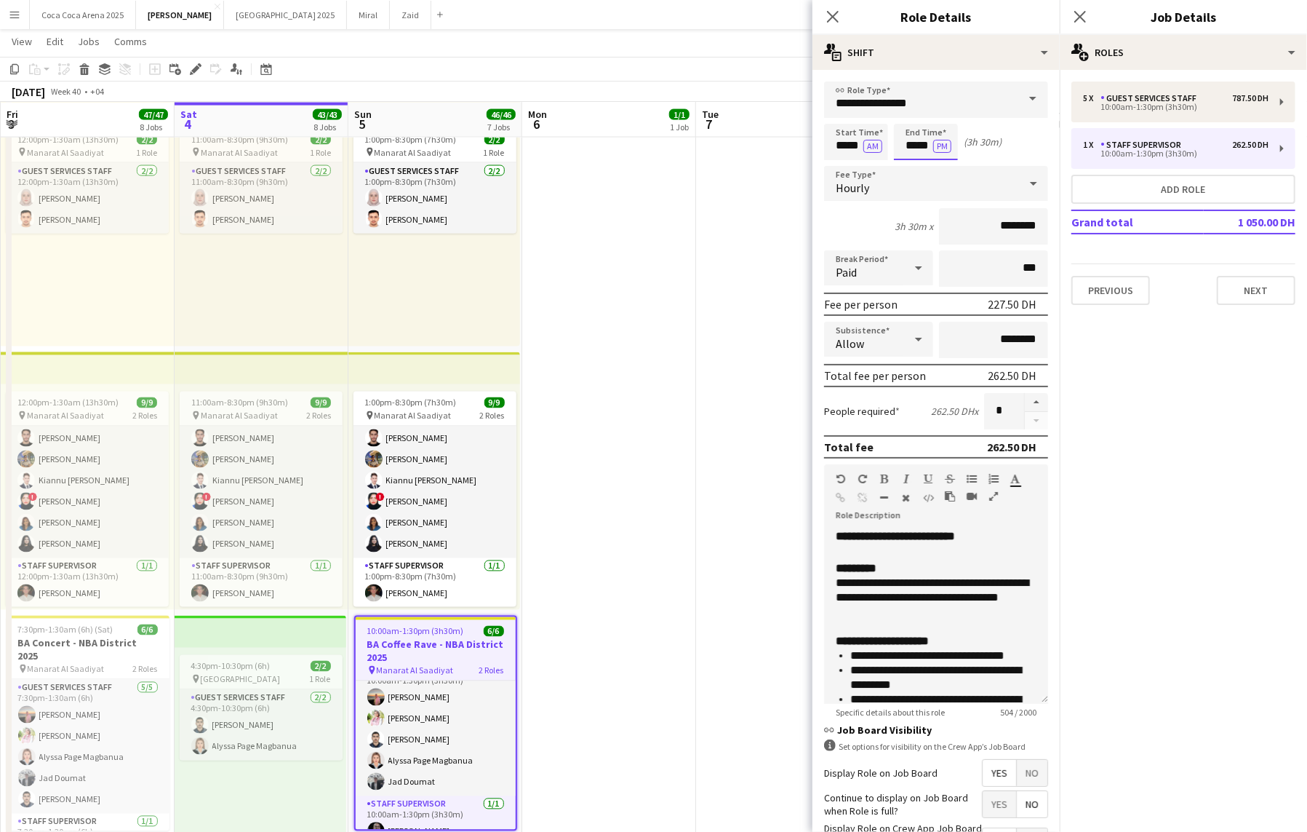
click at [917, 142] on input "*****" at bounding box center [926, 142] width 64 height 36
click at [914, 163] on div at bounding box center [911, 167] width 29 height 15
click at [916, 119] on div at bounding box center [911, 116] width 29 height 15
click at [944, 167] on div at bounding box center [940, 167] width 29 height 15
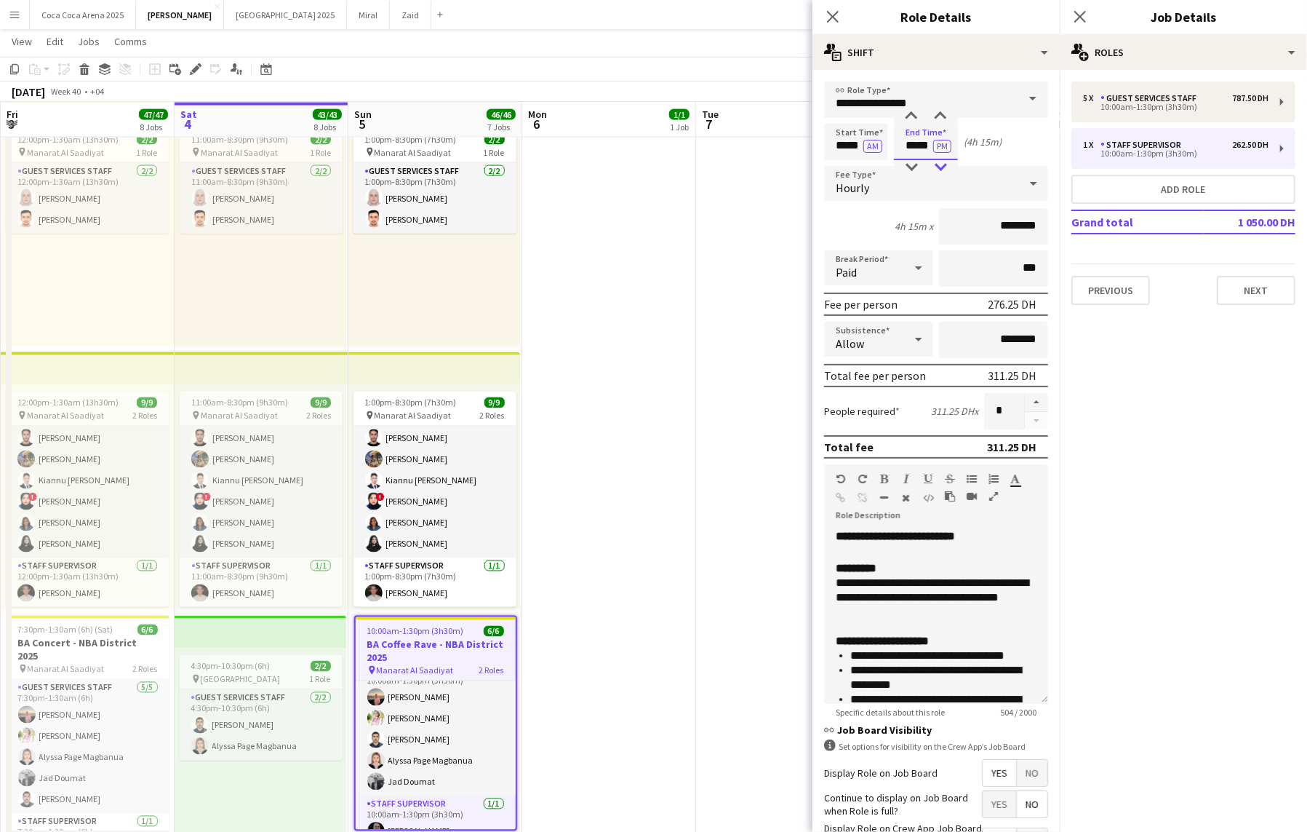
type input "*****"
click at [944, 167] on div at bounding box center [940, 167] width 29 height 15
click at [832, 17] on icon at bounding box center [833, 16] width 14 height 14
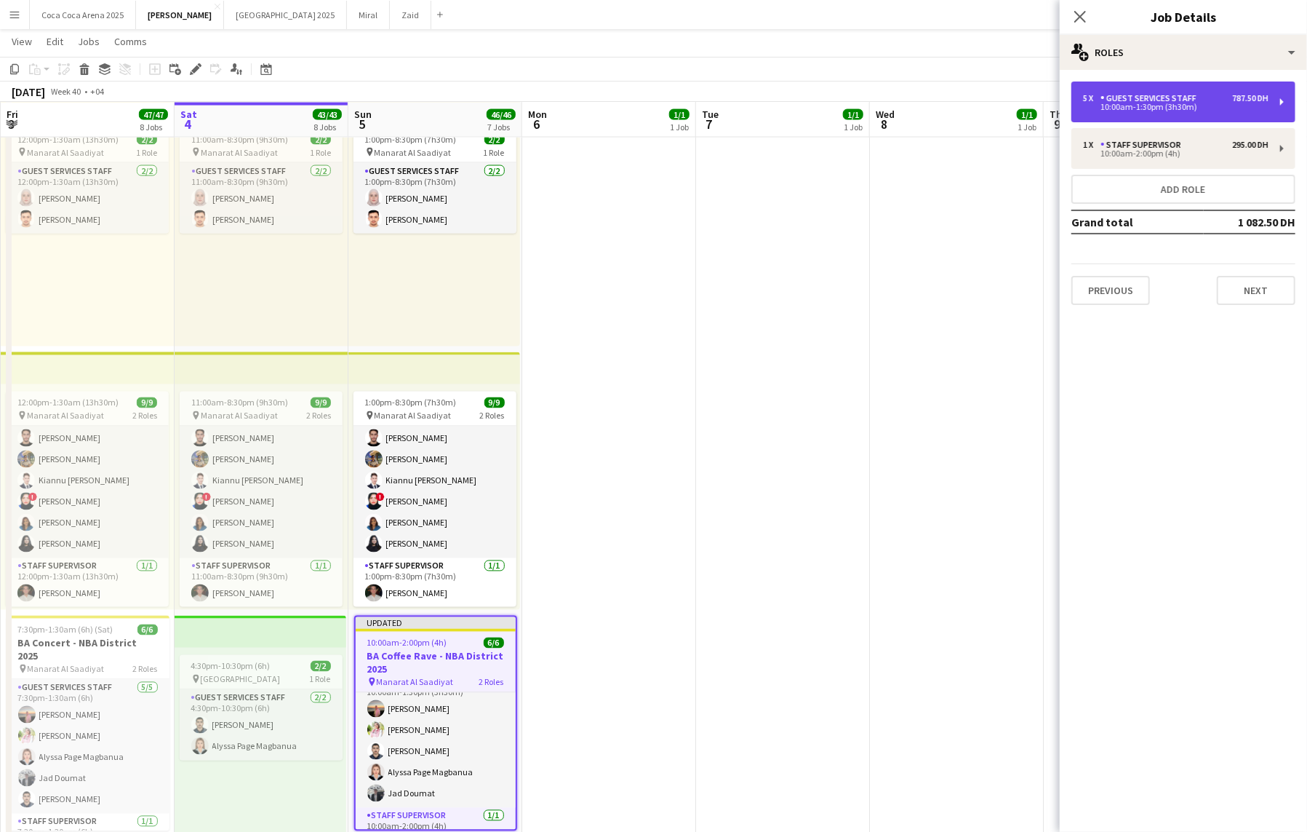
click at [1122, 118] on div "5 x Guest Services Staff 787.50 DH 10:00am-1:30pm (3h30m)" at bounding box center [1184, 101] width 224 height 41
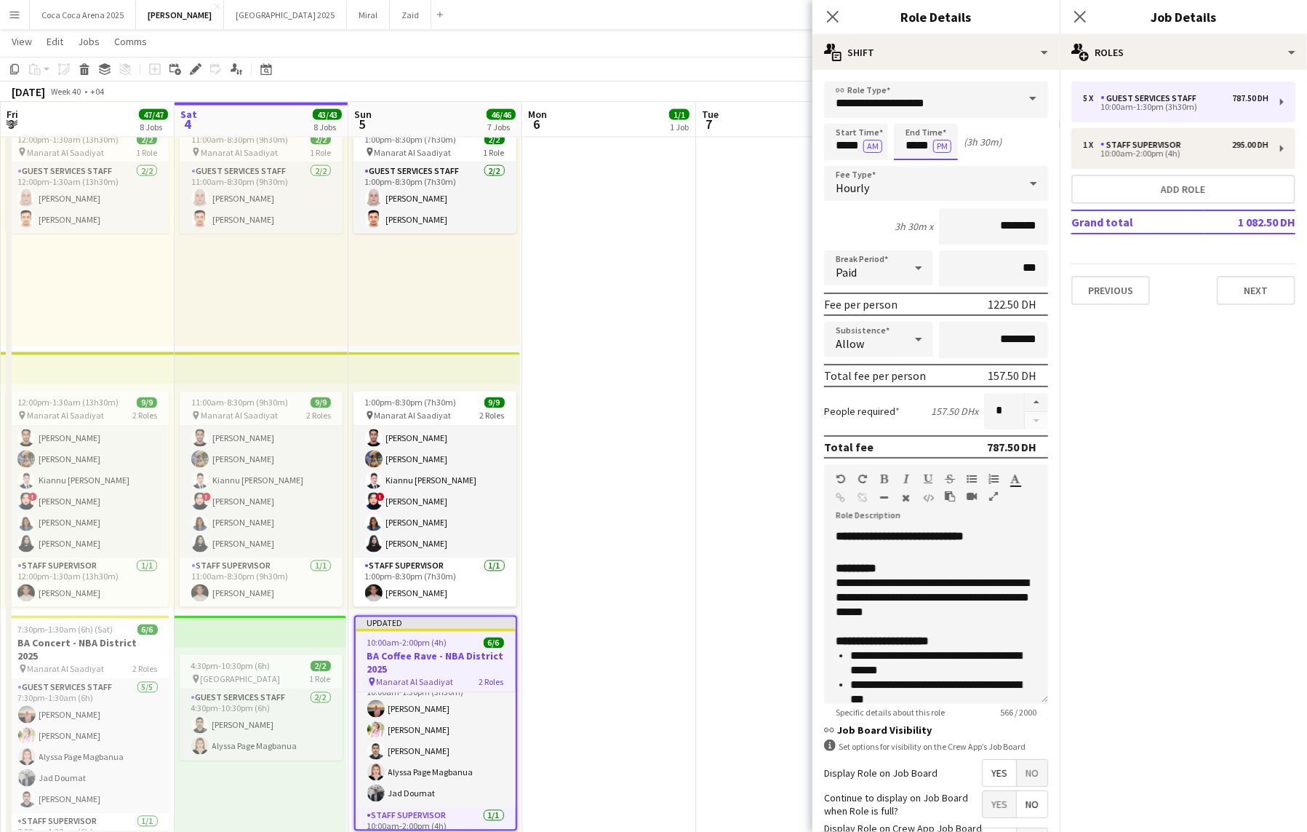
click at [920, 149] on input "*****" at bounding box center [926, 142] width 64 height 36
click at [913, 114] on div at bounding box center [911, 116] width 29 height 15
click at [946, 173] on div at bounding box center [940, 167] width 29 height 15
type input "*****"
click at [946, 172] on div at bounding box center [940, 167] width 29 height 15
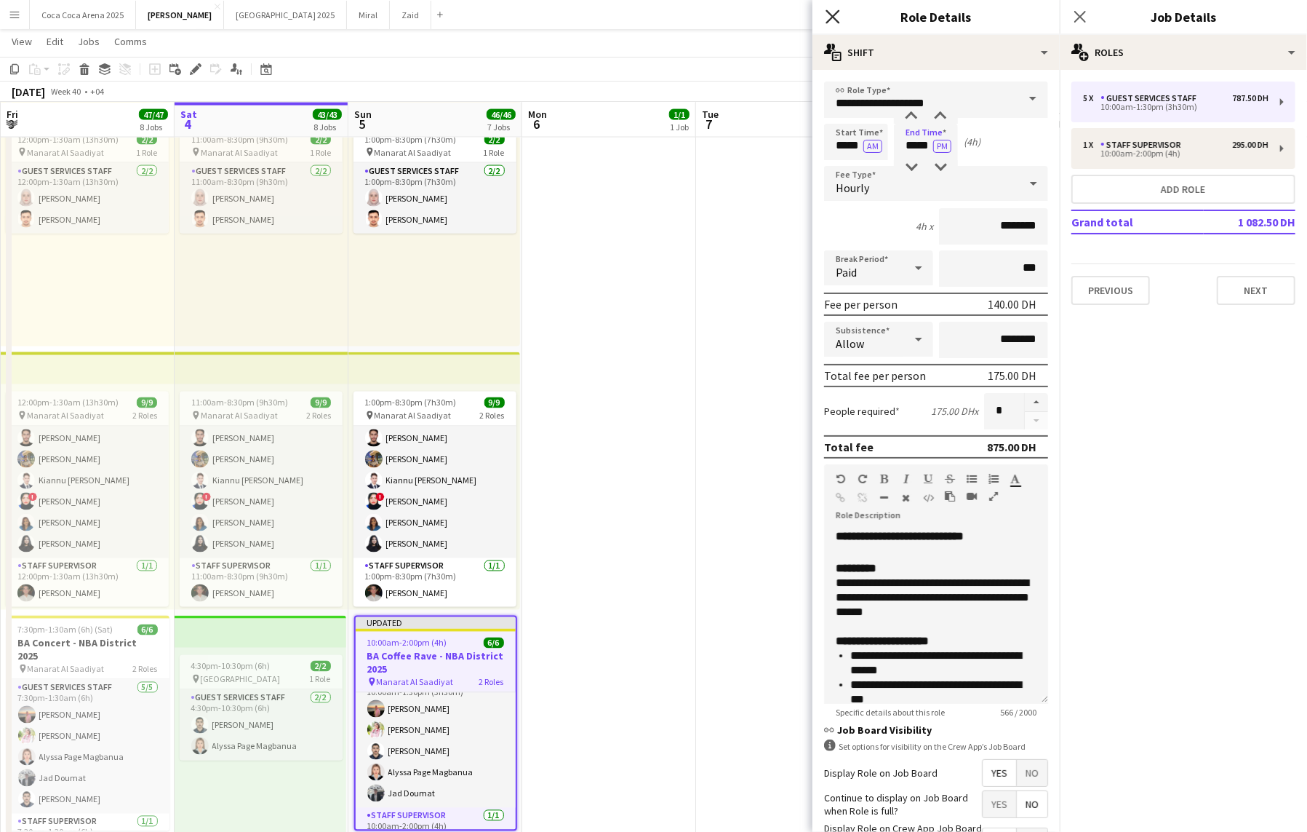
click at [834, 22] on icon "Close pop-in" at bounding box center [833, 16] width 14 height 14
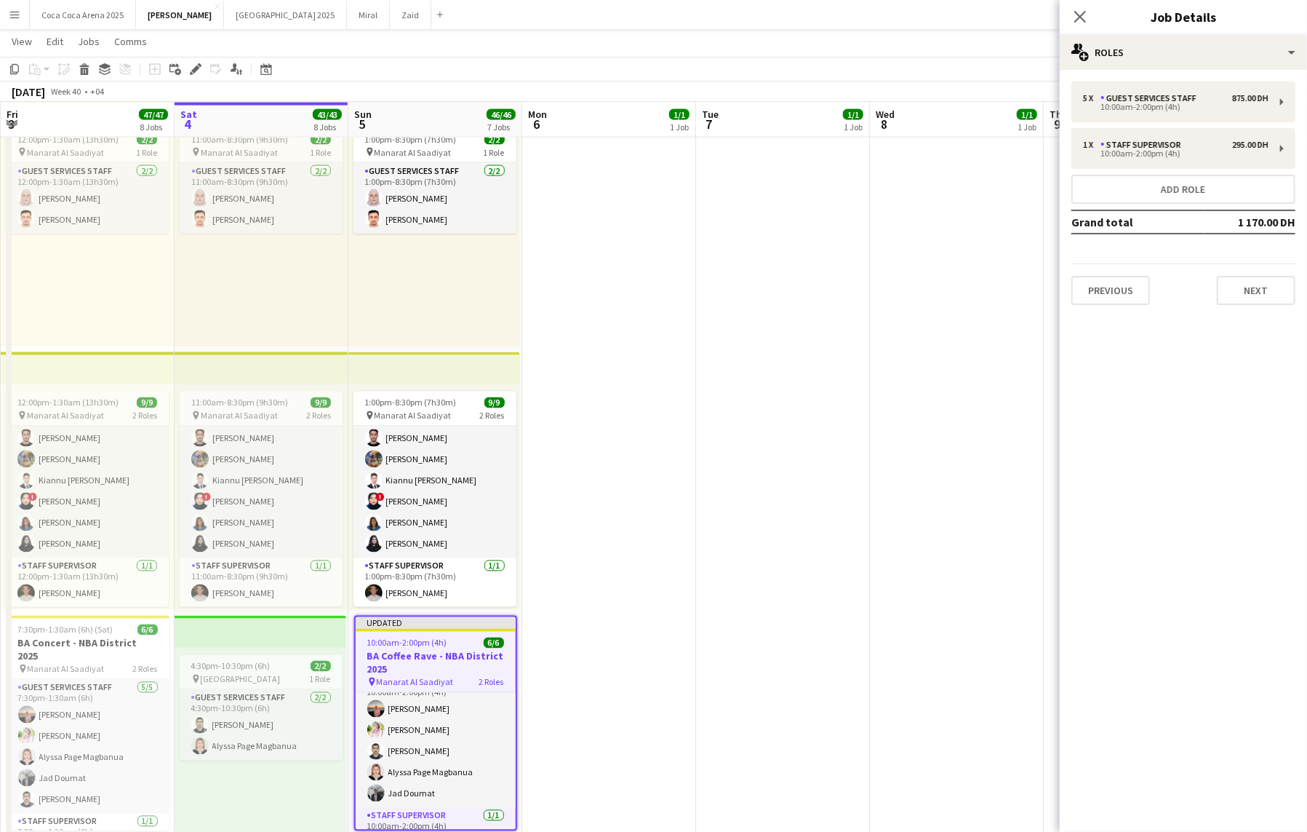
click at [950, 354] on app-date-cell at bounding box center [957, 86] width 174 height 1586
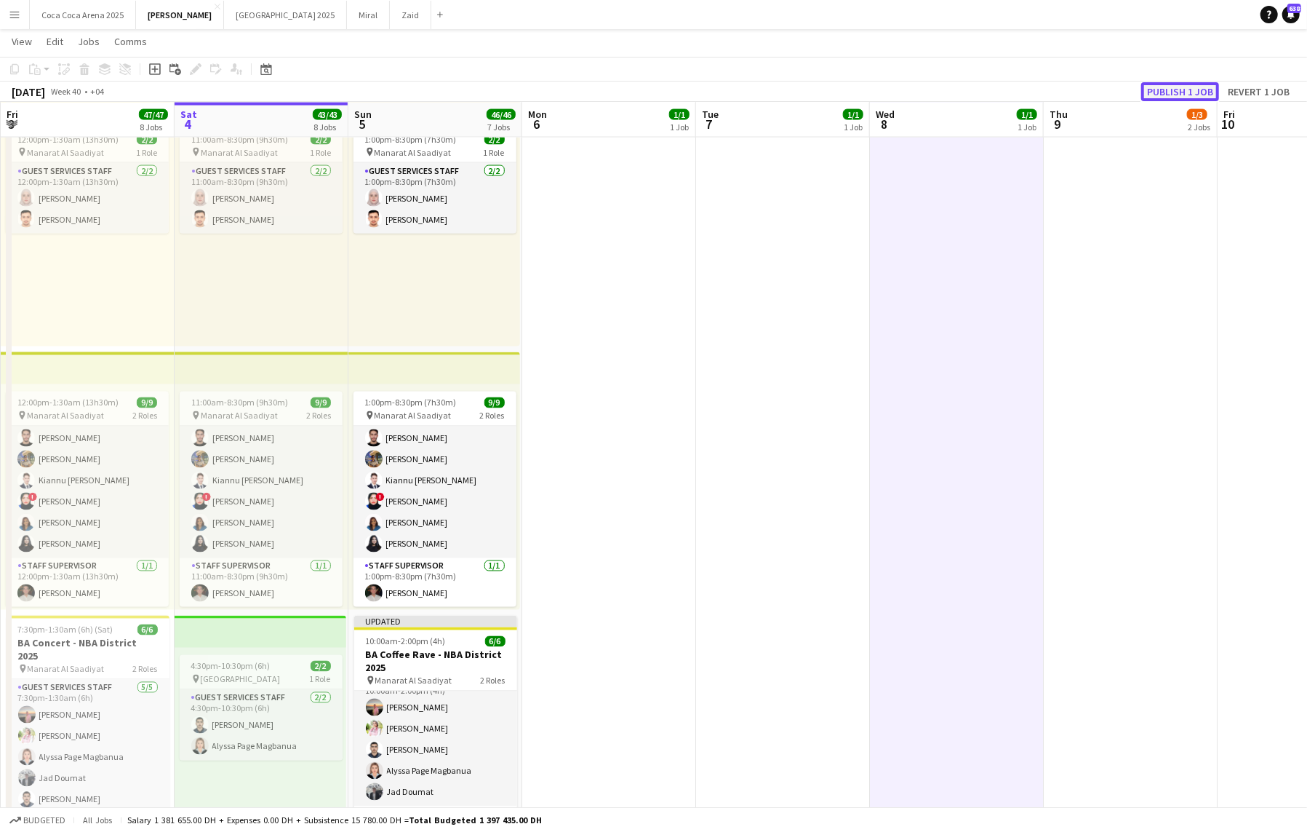
click at [1152, 93] on button "Publish 1 job" at bounding box center [1180, 91] width 78 height 19
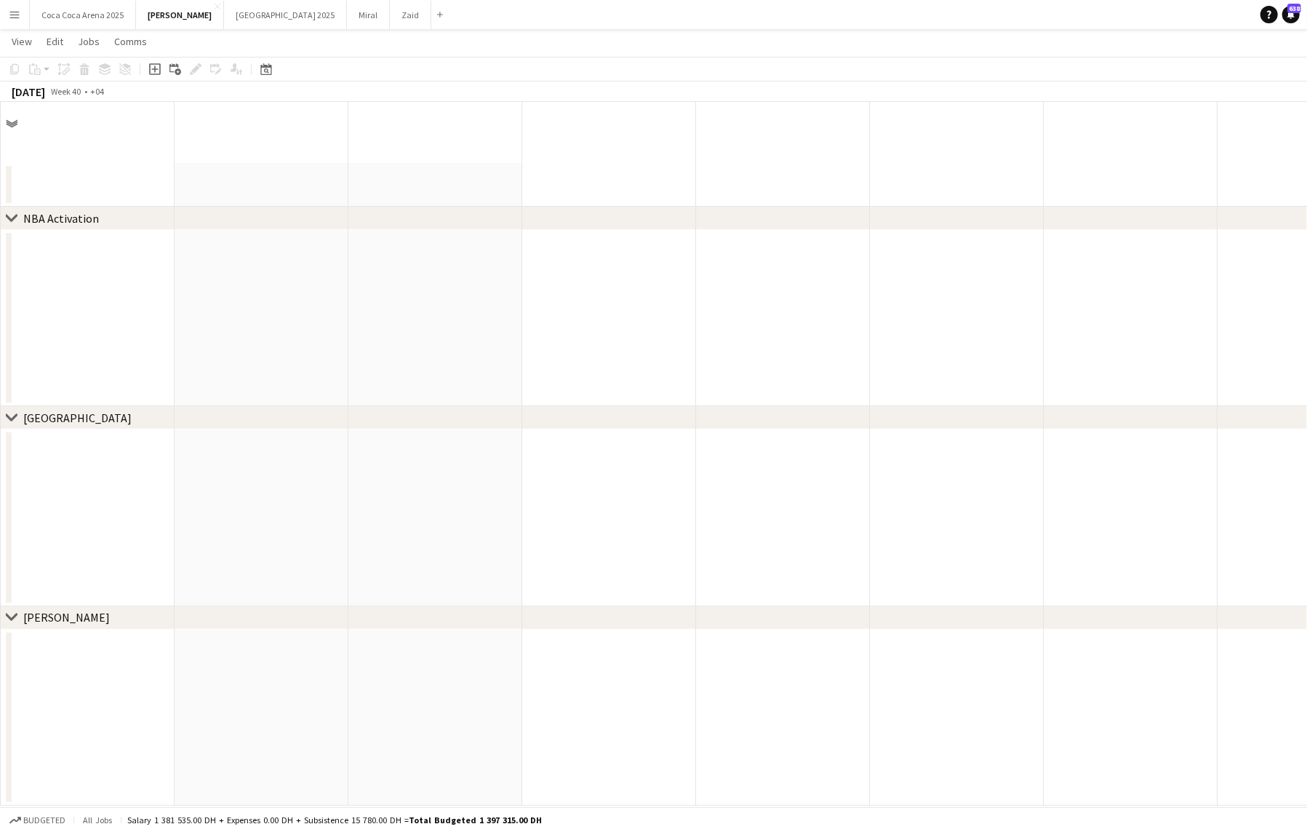
scroll to position [0, 0]
